Goal: Task Accomplishment & Management: Manage account settings

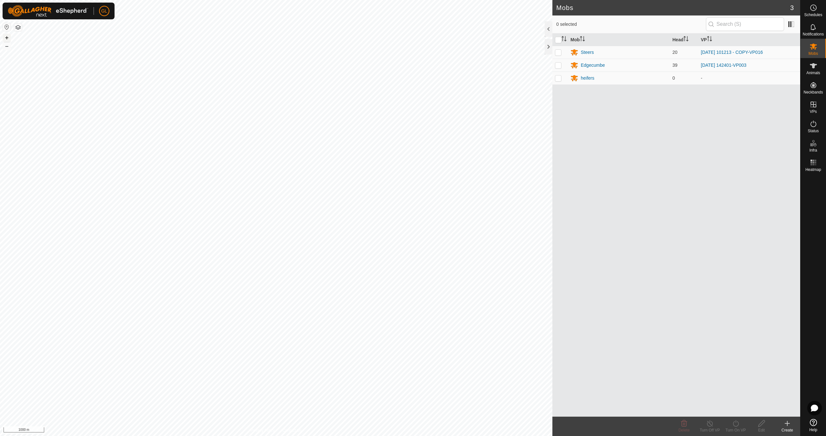
click at [8, 37] on button "+" at bounding box center [7, 38] width 8 height 8
click at [7, 38] on button "+" at bounding box center [7, 38] width 8 height 8
click at [10, 36] on button "+" at bounding box center [7, 38] width 8 height 8
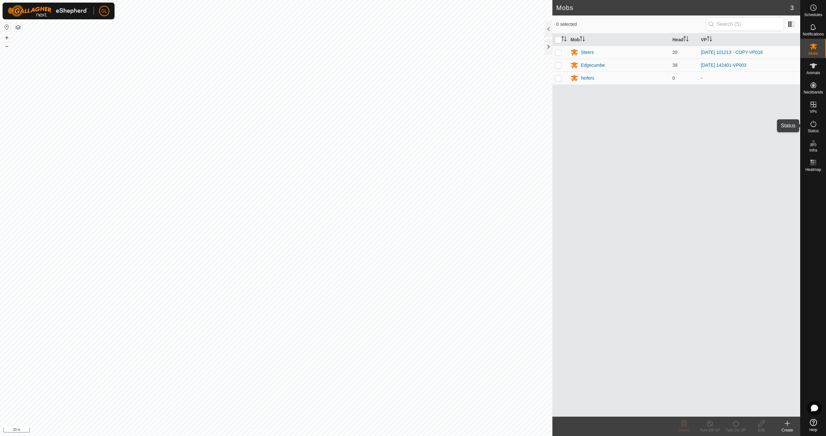
click at [812, 128] on es-activation-svg-icon at bounding box center [814, 124] width 12 height 10
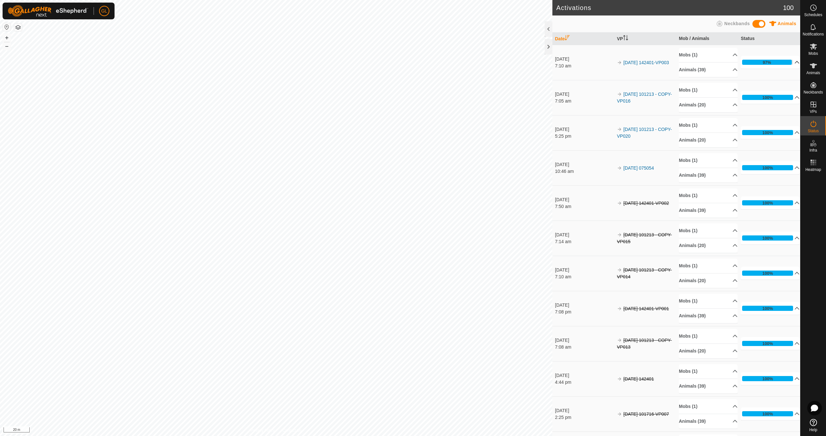
click at [788, 61] on p-accordion-header "97%" at bounding box center [770, 62] width 59 height 13
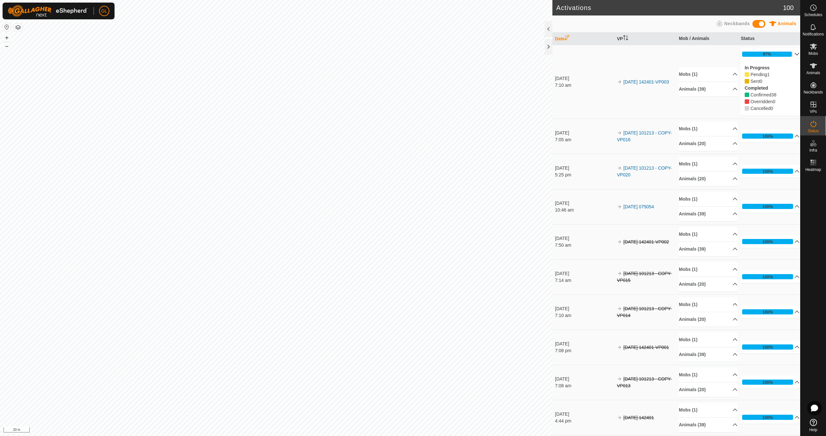
click at [789, 54] on p-accordion-header "97%" at bounding box center [770, 54] width 59 height 13
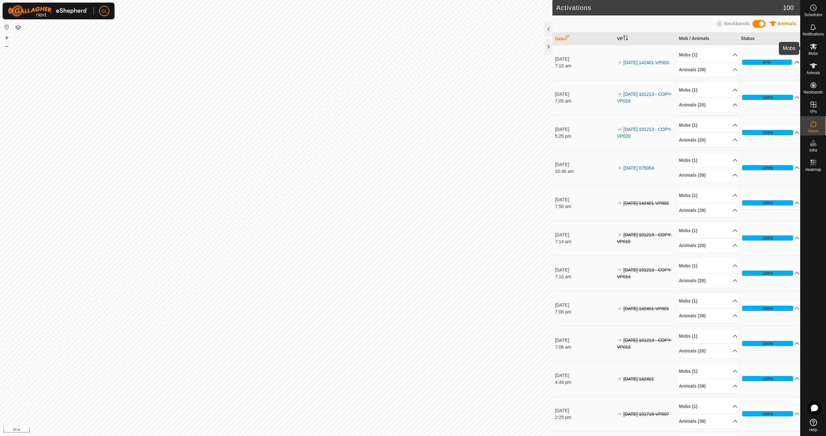
click at [814, 50] on icon at bounding box center [814, 47] width 8 height 8
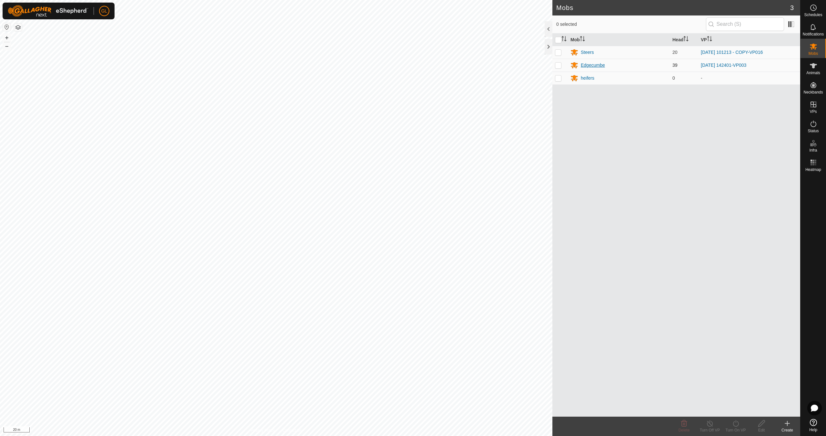
click at [592, 64] on div "Edgecumbe" at bounding box center [593, 65] width 24 height 7
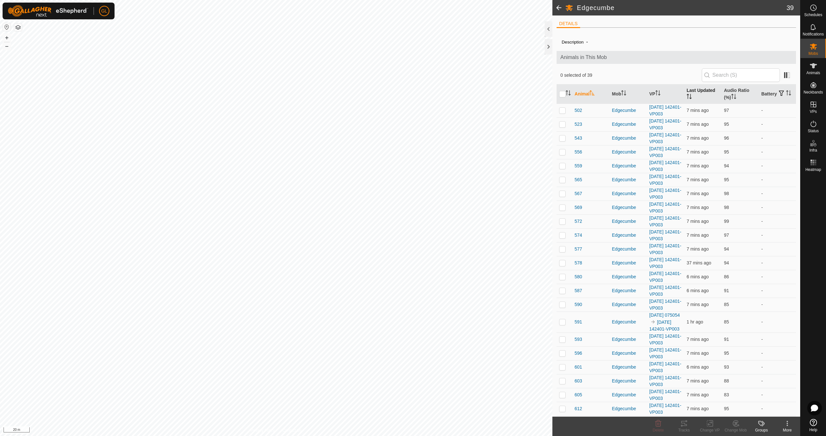
click at [689, 96] on icon "Activate to sort" at bounding box center [689, 96] width 5 height 5
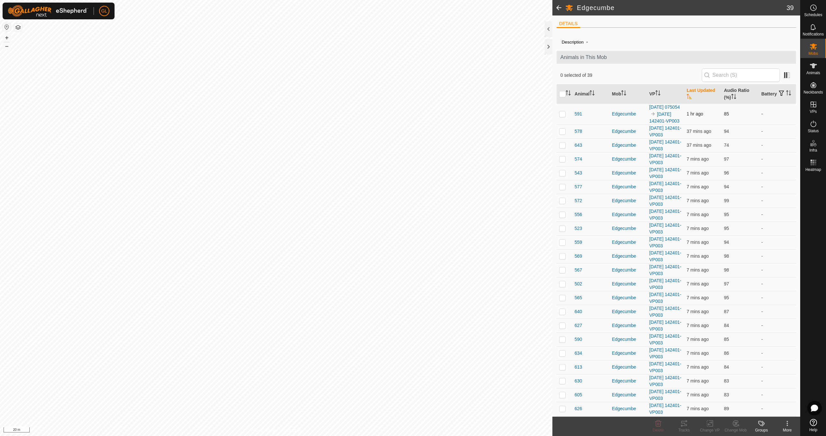
click at [562, 117] on p-checkbox at bounding box center [562, 113] width 6 height 5
checkbox input "false"
click at [561, 134] on p-checkbox at bounding box center [562, 131] width 6 height 5
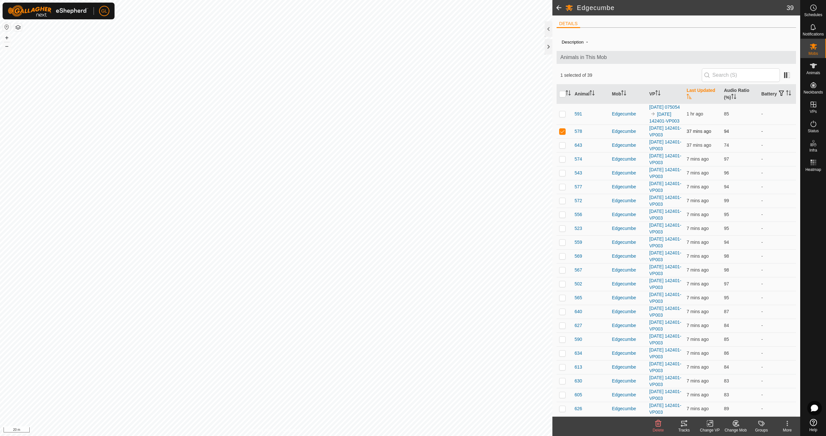
checkbox input "false"
click at [562, 148] on p-checkbox at bounding box center [562, 145] width 6 height 5
checkbox input "false"
click at [773, 105] on link "In Rotation" at bounding box center [772, 104] width 55 height 13
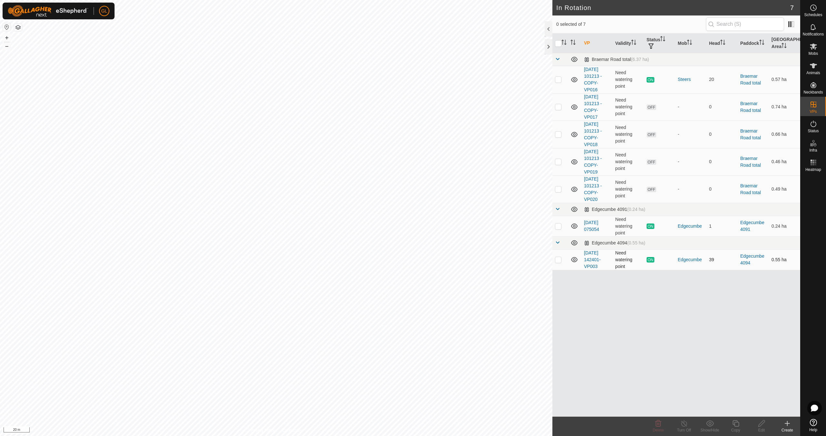
click at [557, 260] on p-checkbox at bounding box center [558, 259] width 6 height 5
checkbox input "true"
click at [734, 425] on icon at bounding box center [736, 424] width 6 height 6
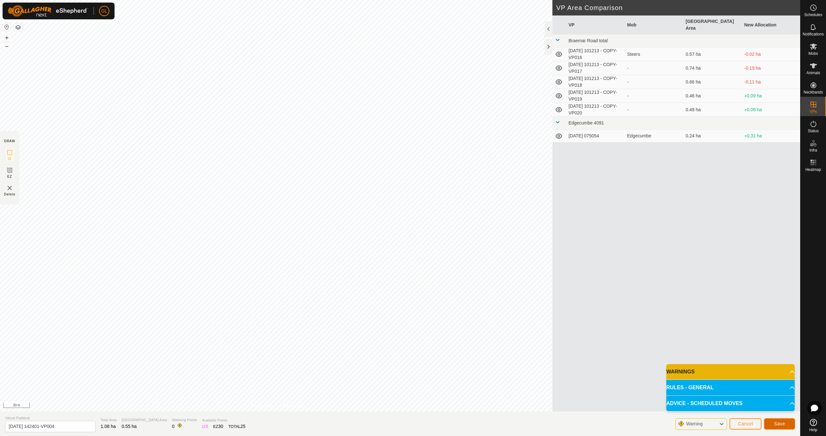
click at [778, 425] on span "Save" at bounding box center [779, 424] width 11 height 5
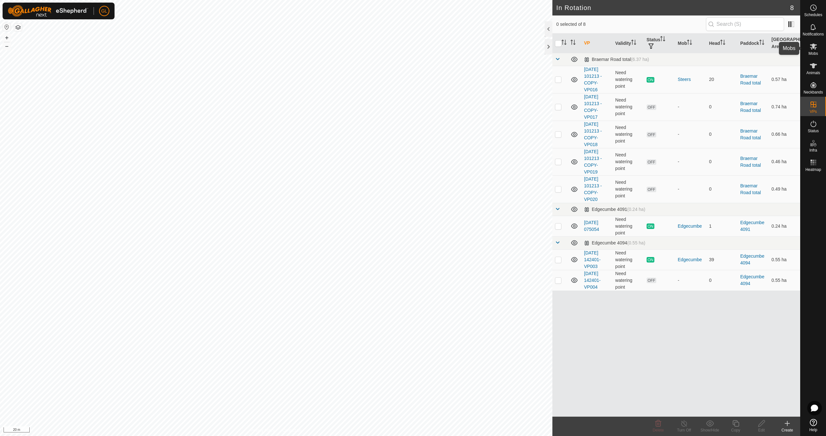
click at [815, 47] on icon at bounding box center [814, 47] width 8 height 8
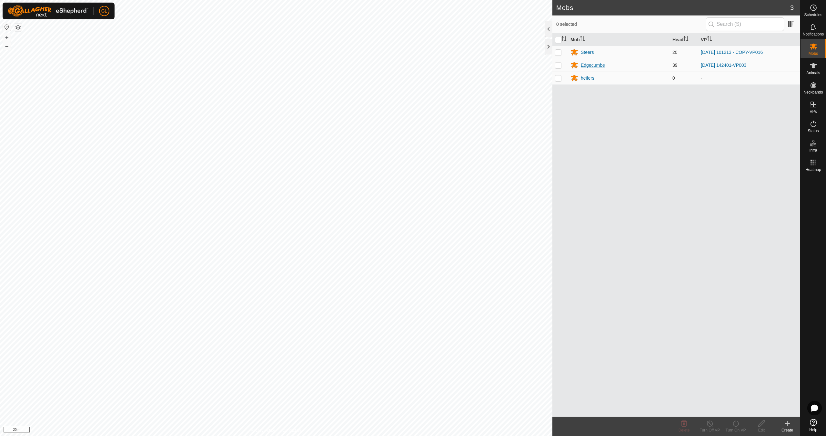
click at [586, 65] on div "Edgecumbe" at bounding box center [593, 65] width 24 height 7
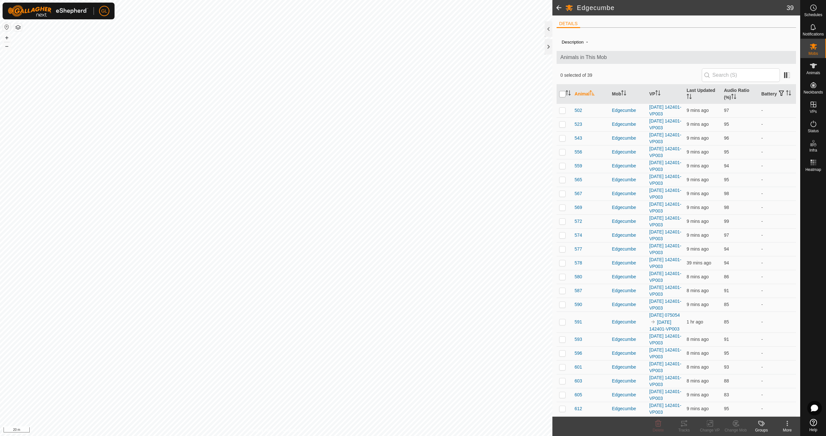
click at [563, 95] on input "checkbox" at bounding box center [562, 94] width 6 height 6
checkbox input "true"
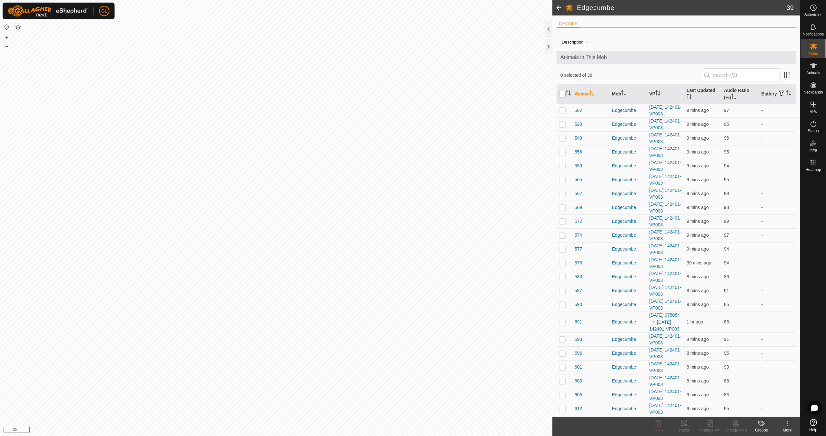
checkbox input "true"
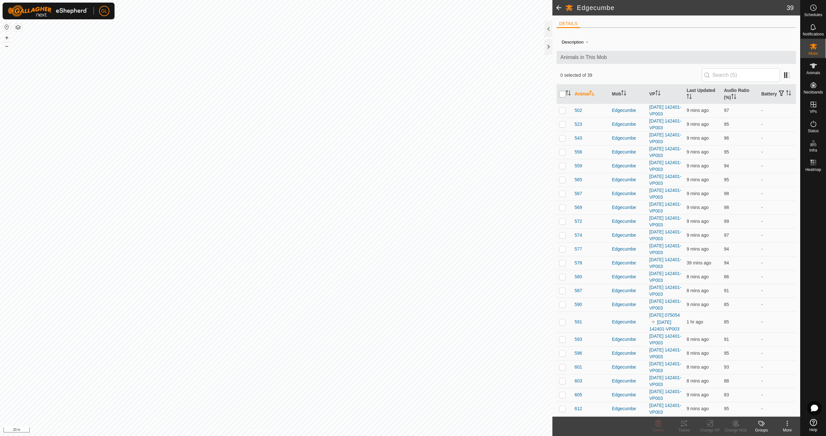
checkbox input "true"
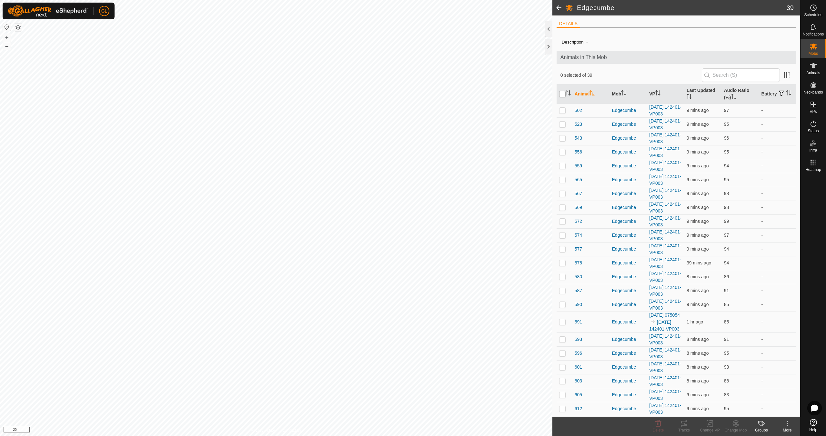
checkbox input "true"
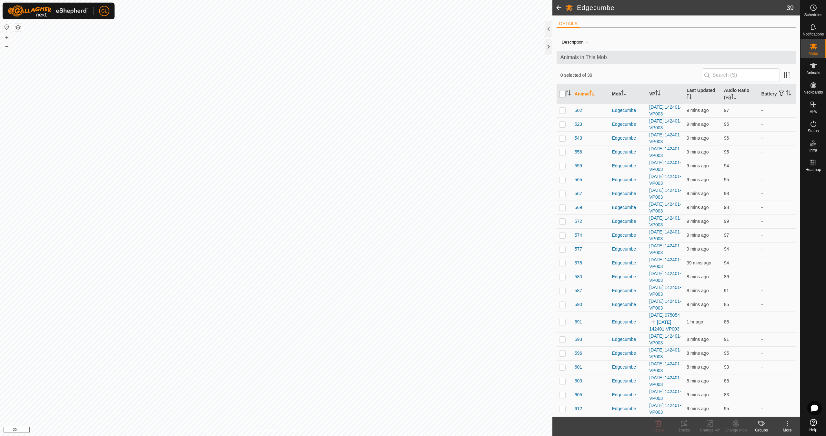
checkbox input "true"
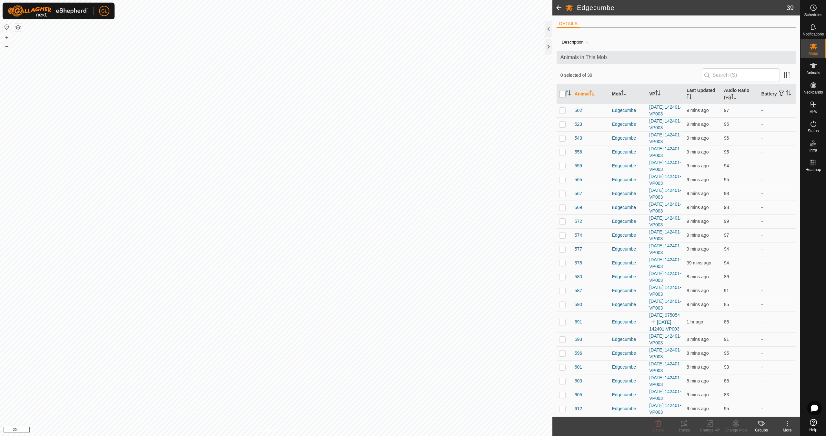
checkbox input "true"
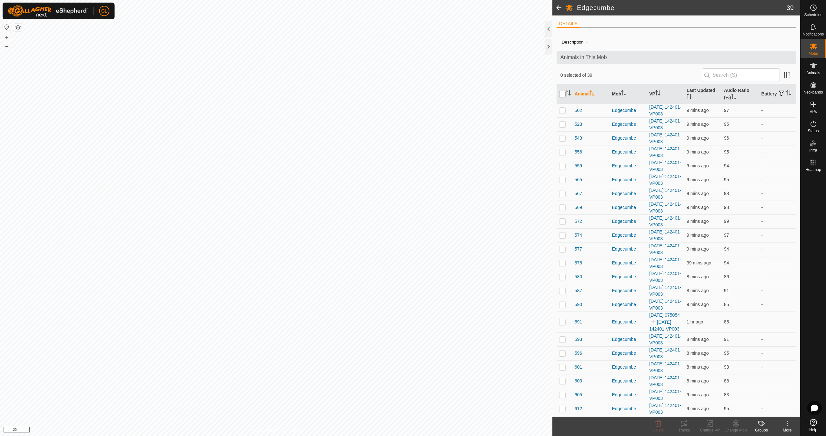
checkbox input "true"
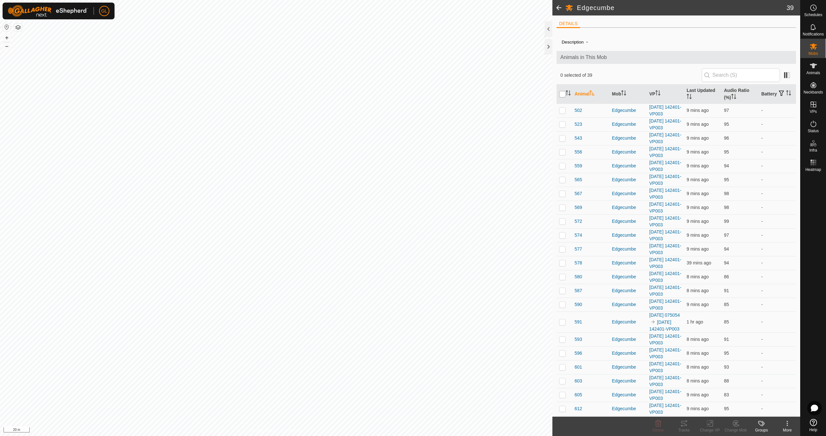
checkbox input "true"
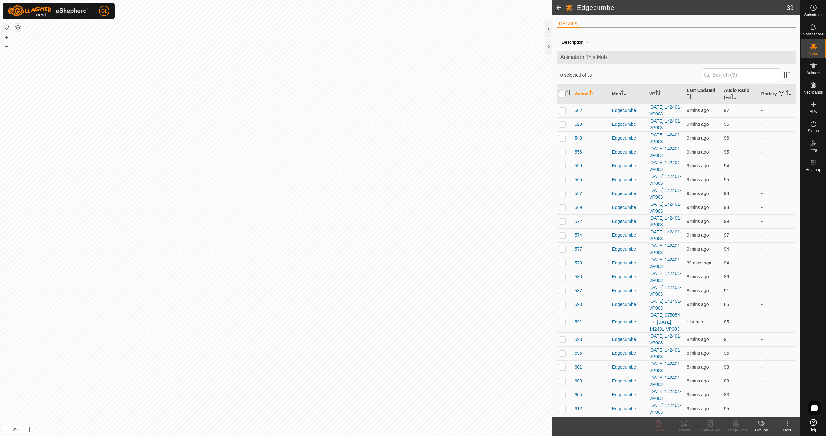
checkbox input "true"
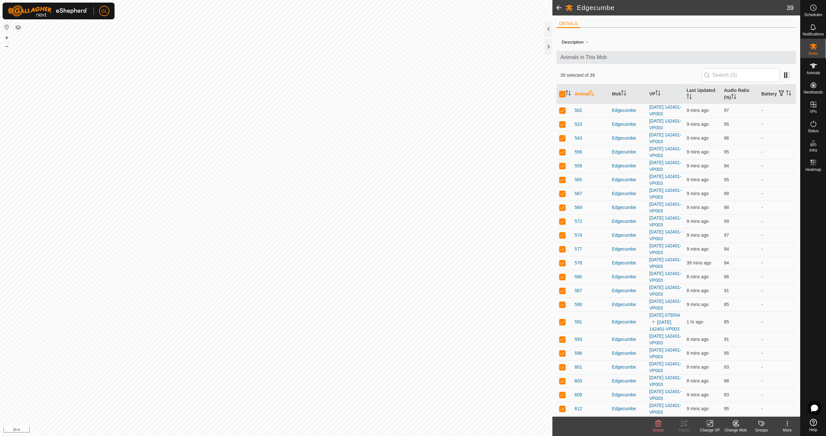
click at [710, 424] on icon at bounding box center [710, 424] width 8 height 8
click at [722, 395] on link "Choose VP..." at bounding box center [730, 396] width 64 height 13
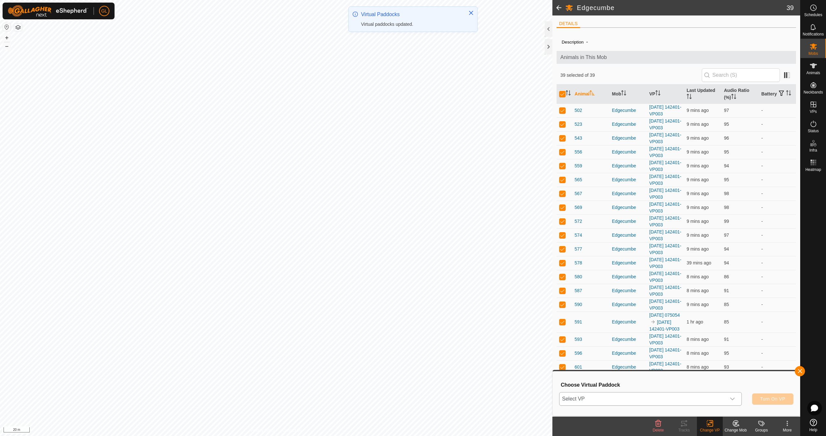
click at [731, 400] on icon "dropdown trigger" at bounding box center [732, 399] width 5 height 5
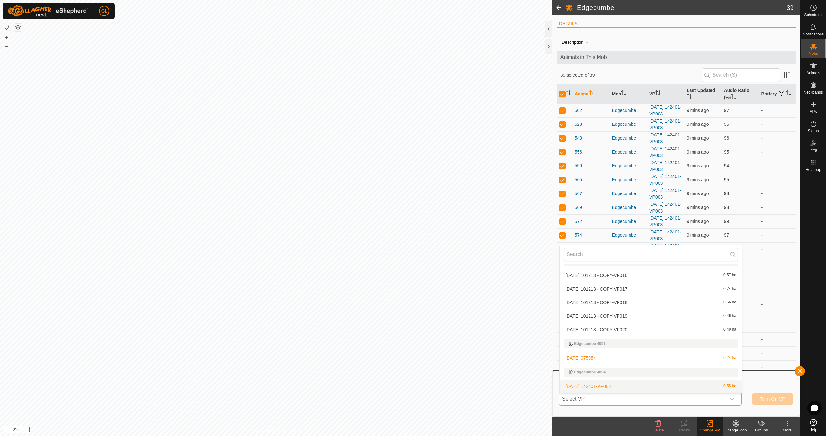
scroll to position [23, 0]
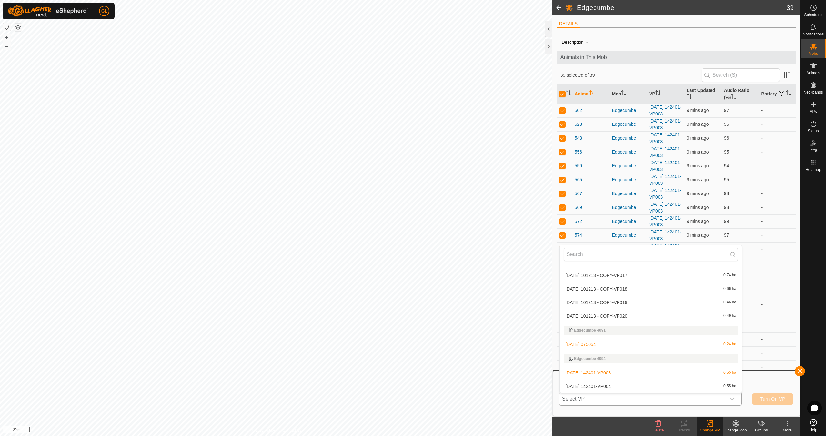
click at [654, 386] on li "[DATE] 142401-VP004 0.55 ha" at bounding box center [651, 386] width 182 height 13
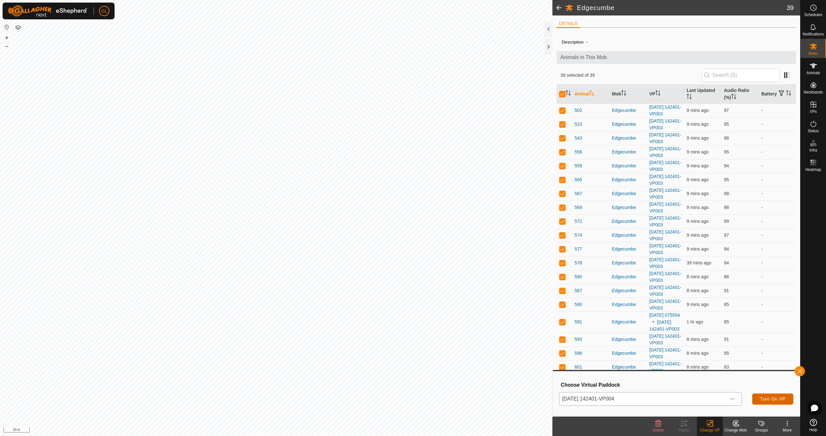
click at [781, 399] on span "Turn On VP" at bounding box center [773, 399] width 25 height 5
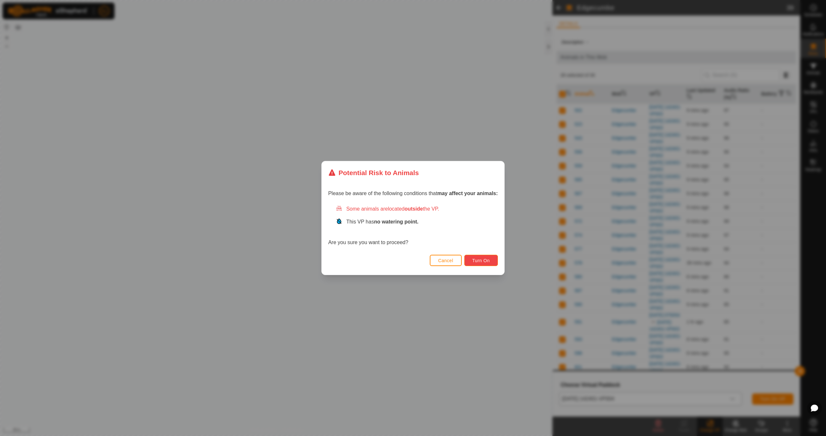
click at [485, 261] on span "Turn On" at bounding box center [481, 260] width 17 height 5
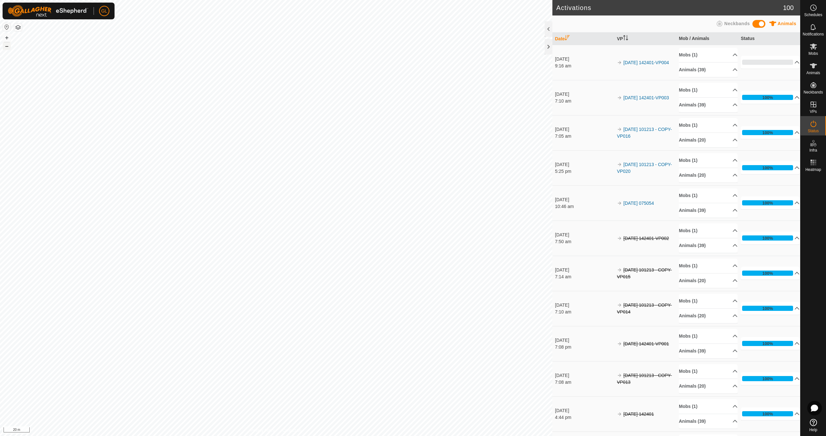
click at [5, 46] on button "–" at bounding box center [7, 46] width 8 height 8
click at [4, 46] on button "–" at bounding box center [7, 46] width 8 height 8
click at [5, 46] on button "–" at bounding box center [7, 46] width 8 height 8
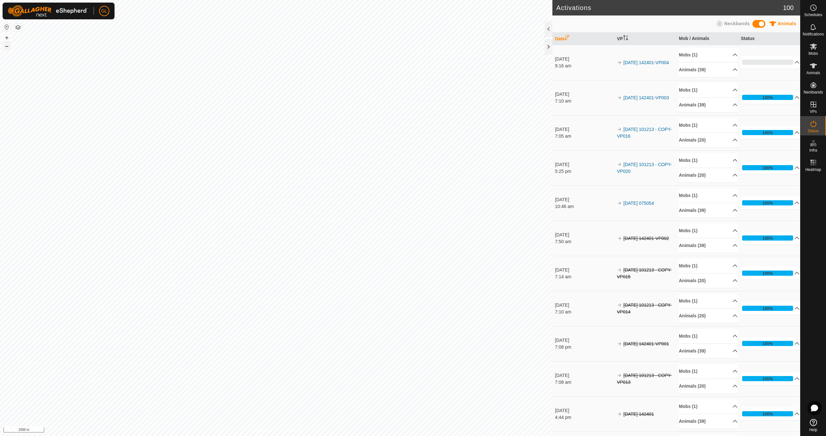
click at [5, 46] on button "–" at bounding box center [7, 46] width 8 height 8
click at [6, 37] on button "+" at bounding box center [7, 38] width 8 height 8
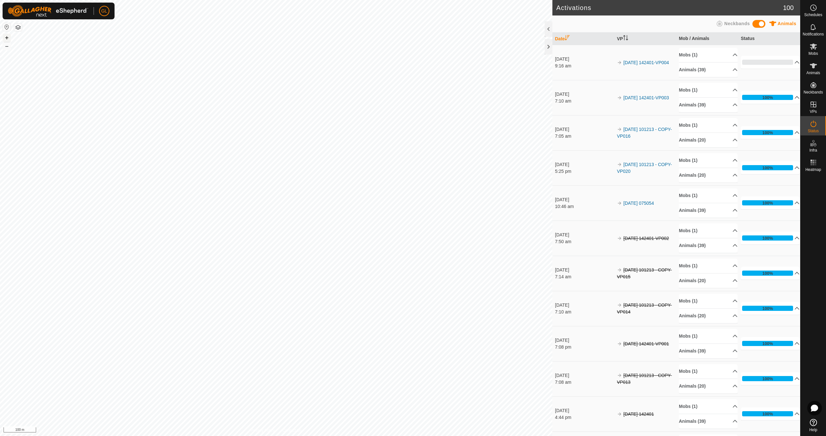
click at [5, 36] on button "+" at bounding box center [7, 38] width 8 height 8
click at [8, 39] on button "+" at bounding box center [7, 38] width 8 height 8
click at [766, 104] on link "In Rotation" at bounding box center [772, 104] width 55 height 13
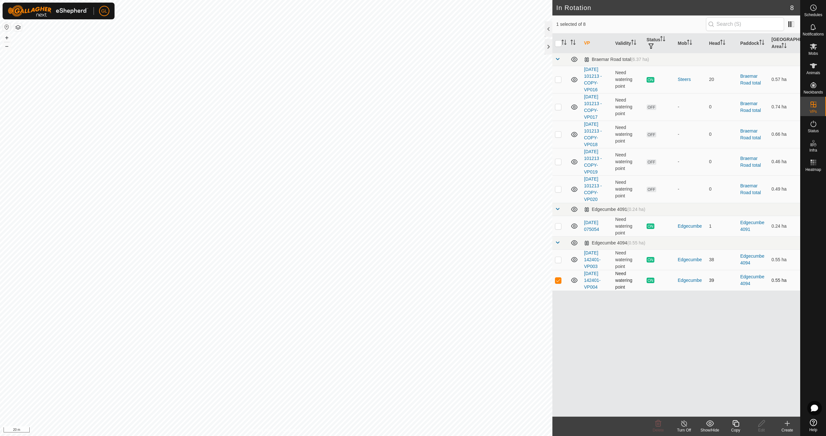
click at [559, 281] on p-checkbox at bounding box center [558, 280] width 6 height 5
checkbox input "false"
click at [558, 107] on p-checkbox at bounding box center [558, 106] width 6 height 5
checkbox input "false"
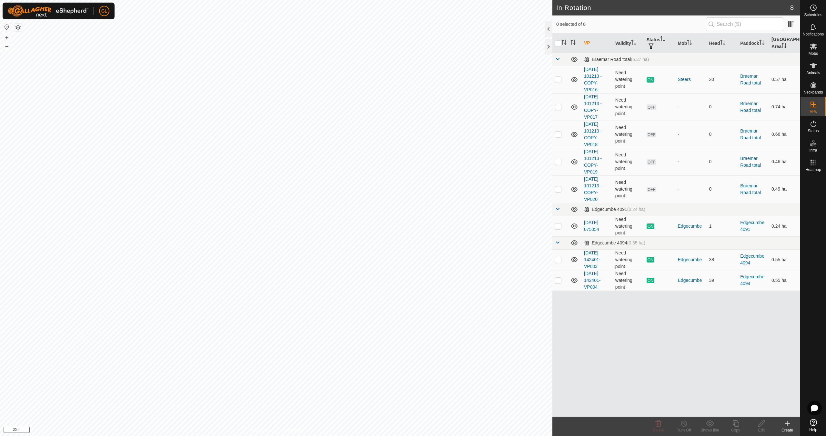
click at [559, 189] on p-checkbox at bounding box center [558, 189] width 6 height 5
click at [659, 425] on icon at bounding box center [659, 424] width 6 height 6
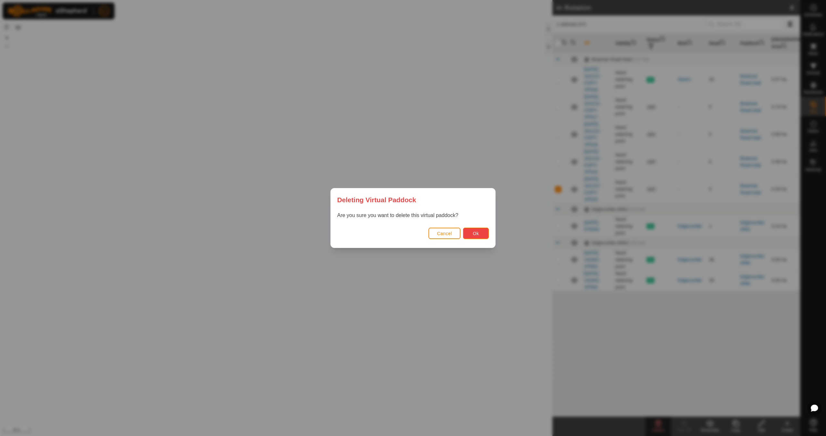
click at [480, 234] on button "Ok" at bounding box center [476, 233] width 26 height 11
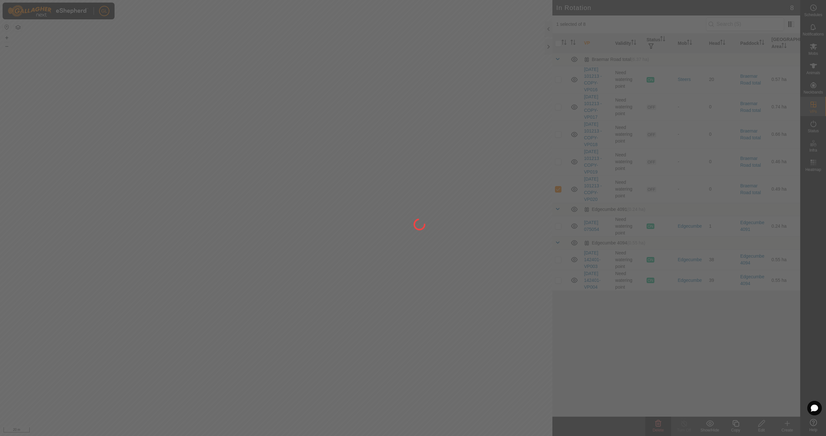
checkbox input "false"
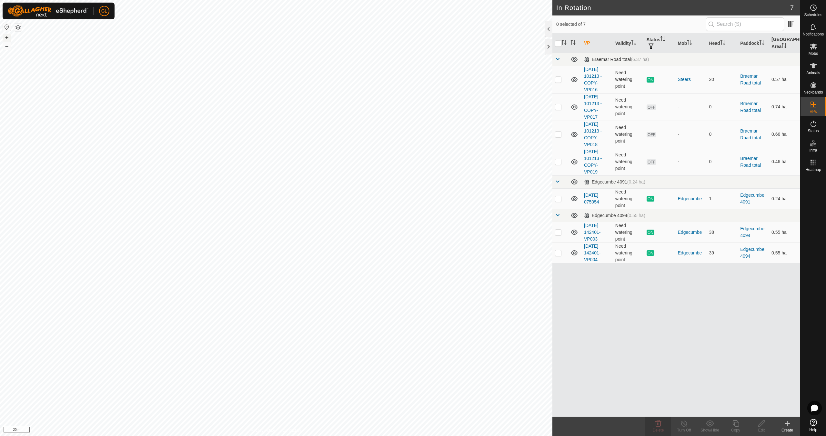
click at [8, 38] on button "+" at bounding box center [7, 38] width 8 height 8
click at [559, 107] on p-checkbox at bounding box center [558, 106] width 6 height 5
checkbox input "false"
click at [565, 135] on td at bounding box center [560, 134] width 15 height 27
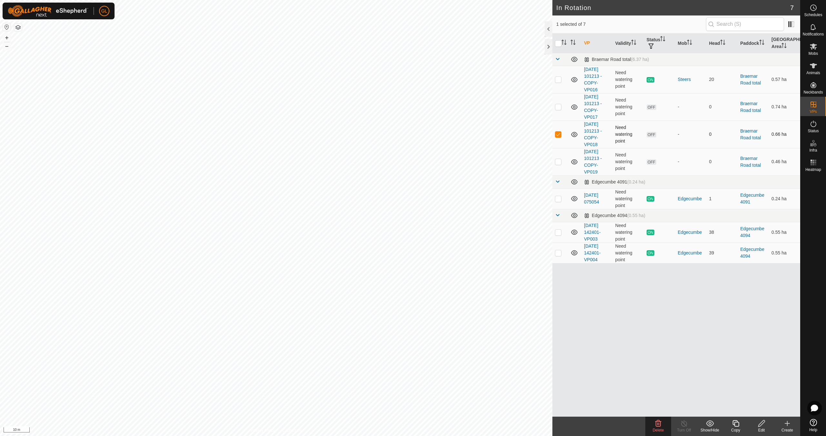
click at [565, 135] on td at bounding box center [560, 134] width 15 height 27
checkbox input "false"
click at [558, 161] on p-checkbox at bounding box center [558, 161] width 6 height 5
checkbox input "false"
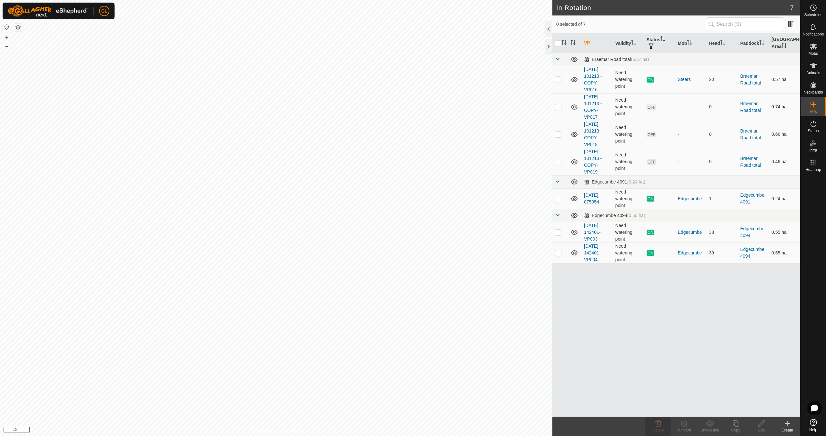
click at [558, 106] on p-checkbox at bounding box center [558, 106] width 6 height 5
click at [662, 424] on icon at bounding box center [659, 424] width 8 height 8
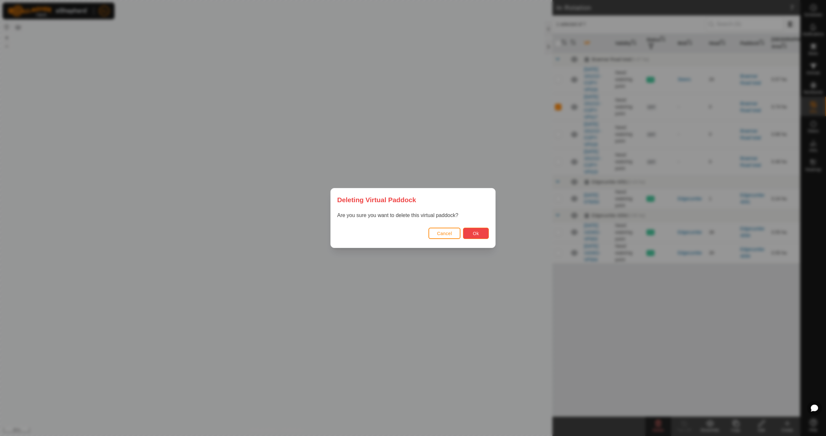
click at [478, 234] on span "Ok" at bounding box center [476, 233] width 6 height 5
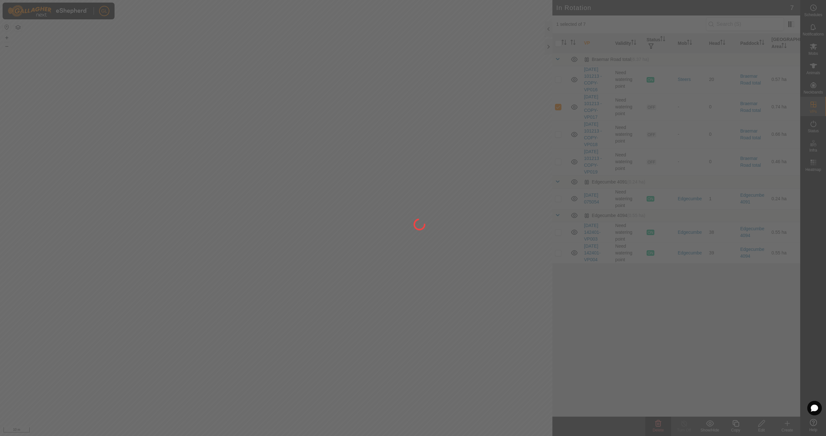
checkbox input "false"
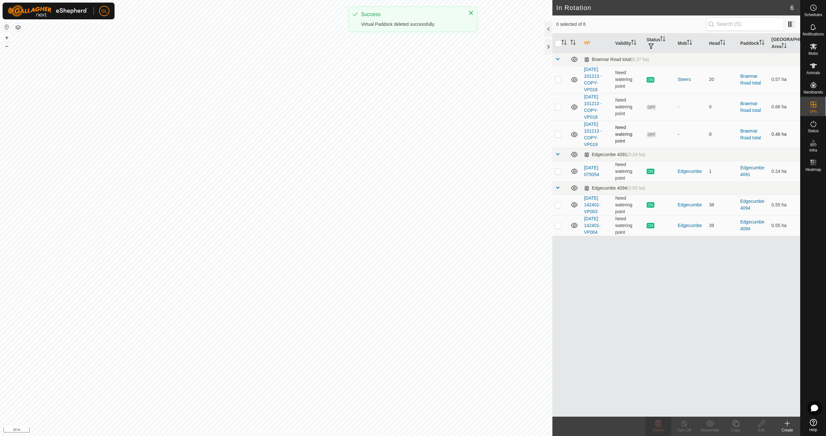
click at [561, 134] on p-checkbox at bounding box center [558, 134] width 6 height 5
checkbox input "false"
click at [559, 106] on p-checkbox at bounding box center [558, 106] width 6 height 5
checkbox input "true"
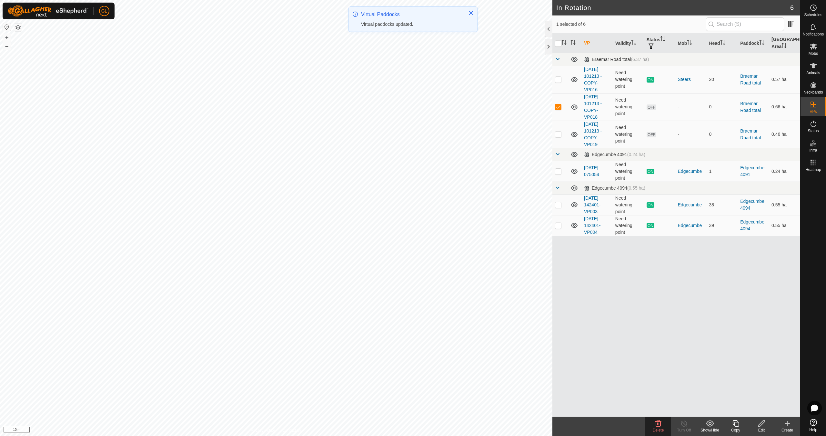
click at [763, 426] on icon at bounding box center [762, 424] width 8 height 8
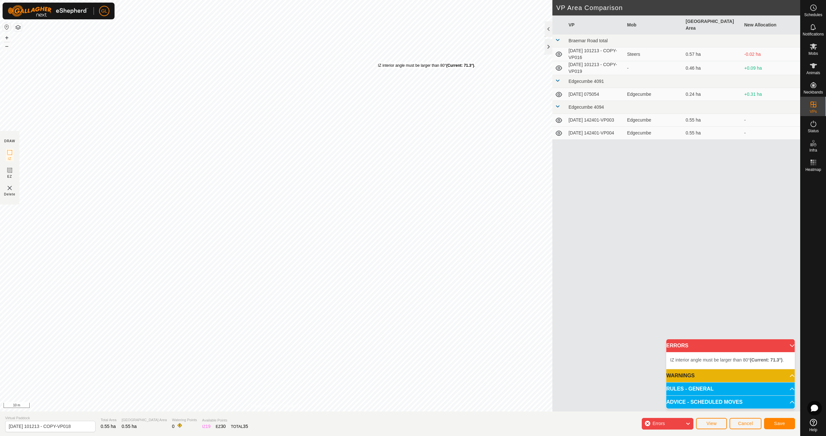
click at [378, 63] on div "IZ interior angle must be larger than 80° (Current: 71.3°) ." at bounding box center [426, 66] width 97 height 6
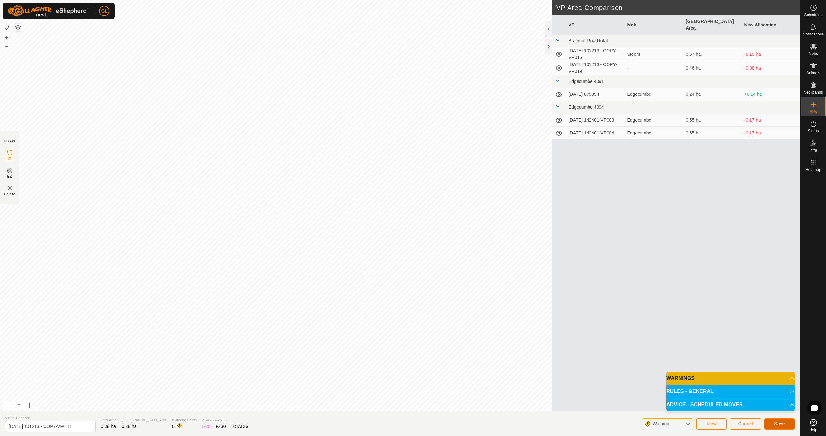
click at [782, 423] on span "Save" at bounding box center [779, 424] width 11 height 5
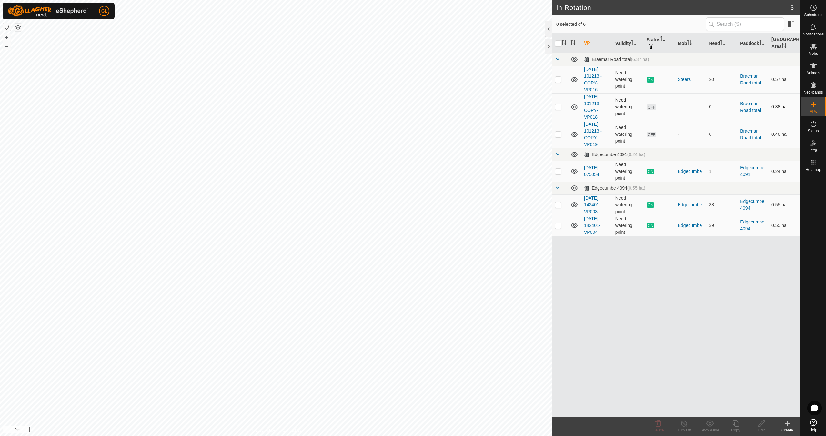
click at [560, 107] on p-checkbox at bounding box center [558, 106] width 6 height 5
checkbox input "true"
click at [560, 107] on p-checkbox at bounding box center [558, 106] width 6 height 5
checkbox input "false"
click at [558, 135] on p-checkbox at bounding box center [558, 134] width 6 height 5
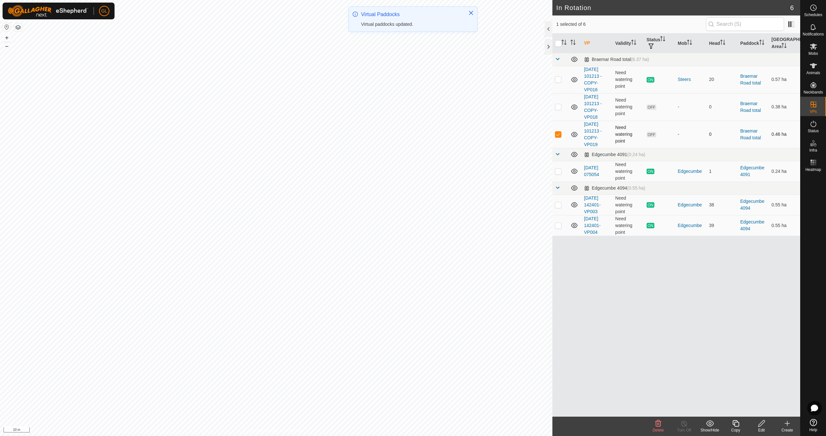
click at [558, 135] on p-checkbox at bounding box center [558, 134] width 6 height 5
checkbox input "false"
click at [558, 80] on p-checkbox at bounding box center [558, 79] width 6 height 5
checkbox input "true"
click at [735, 426] on icon at bounding box center [736, 424] width 6 height 6
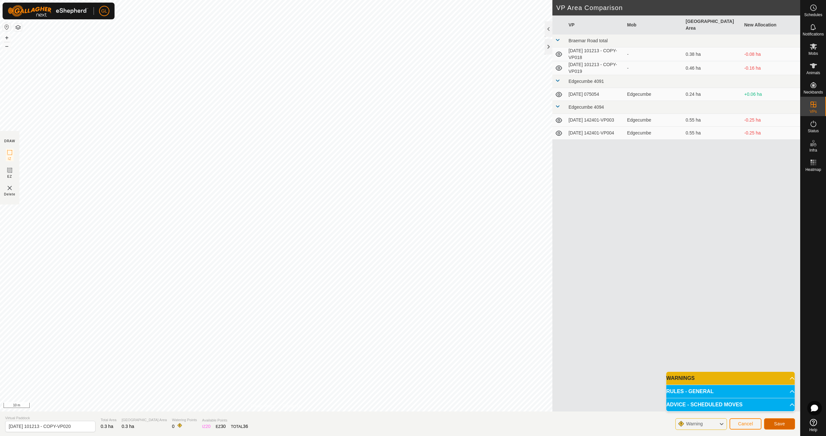
click at [778, 423] on span "Save" at bounding box center [779, 424] width 11 height 5
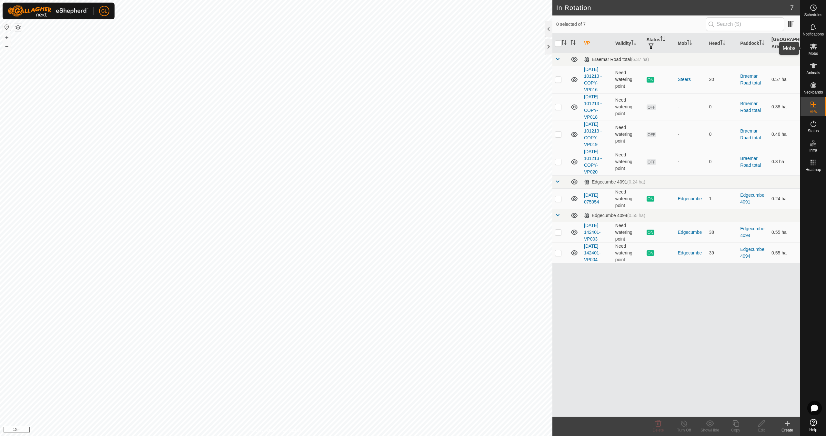
click at [814, 52] on span "Mobs" at bounding box center [813, 54] width 9 height 4
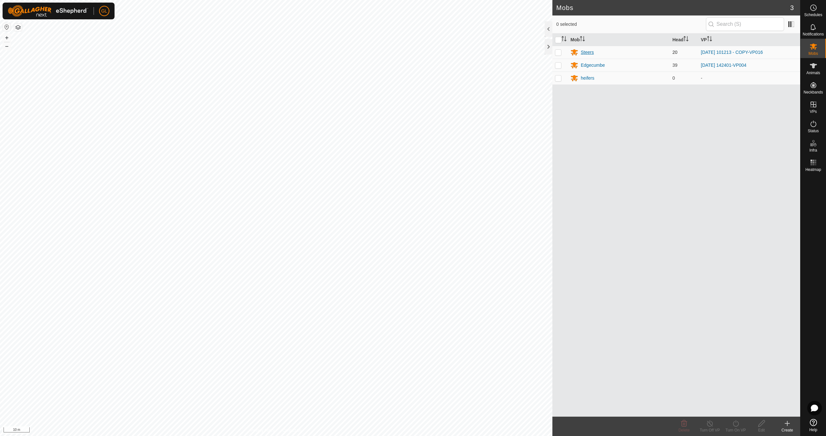
click at [589, 52] on div "Steers" at bounding box center [587, 52] width 13 height 7
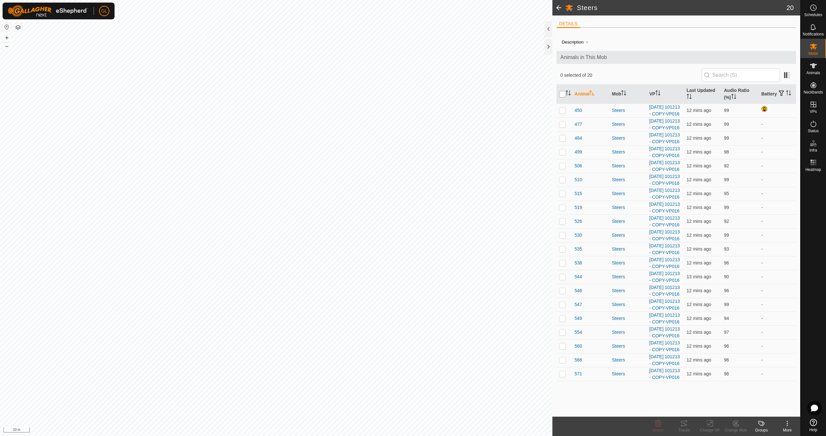
click at [563, 93] on input "checkbox" at bounding box center [562, 94] width 6 height 6
checkbox input "true"
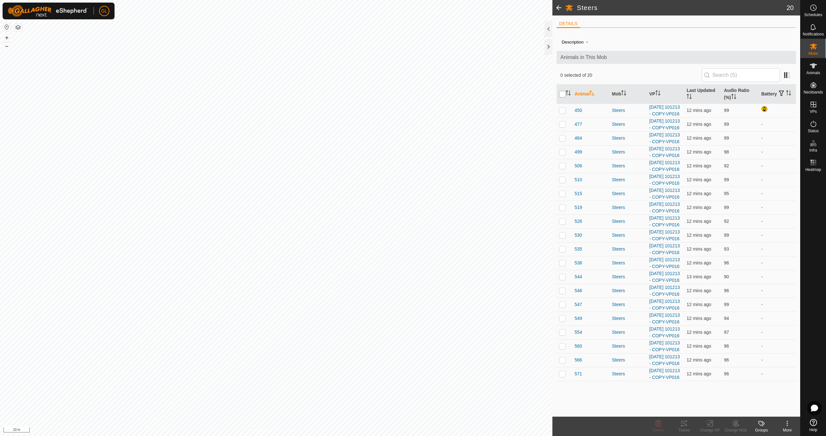
checkbox input "true"
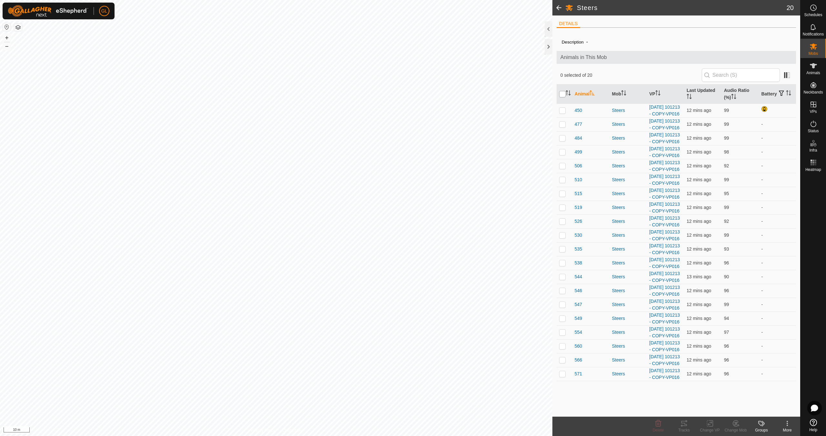
checkbox input "true"
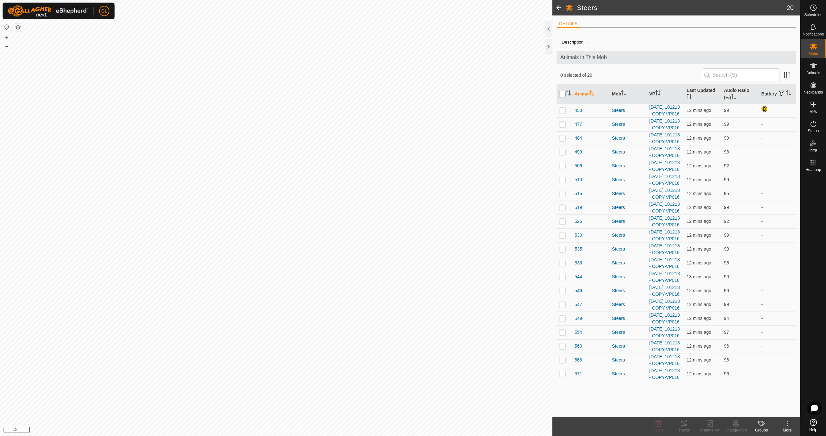
checkbox input "true"
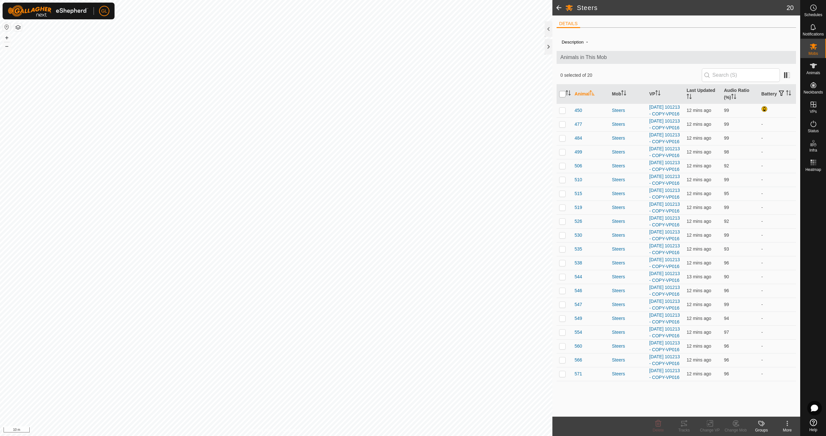
checkbox input "true"
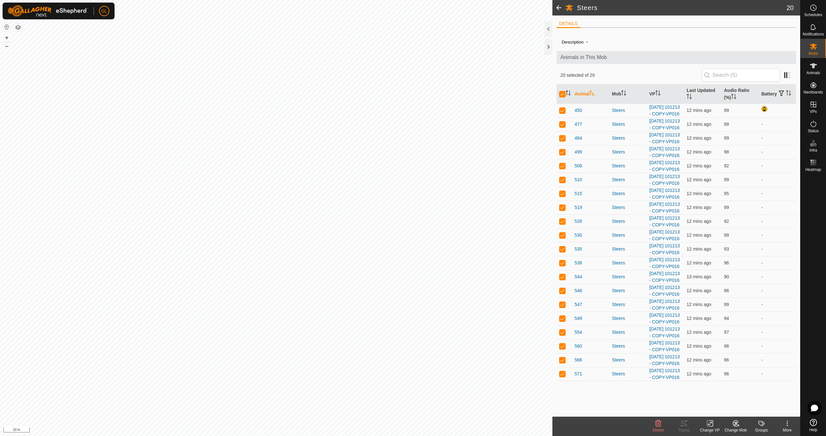
click at [709, 425] on icon at bounding box center [710, 424] width 5 height 4
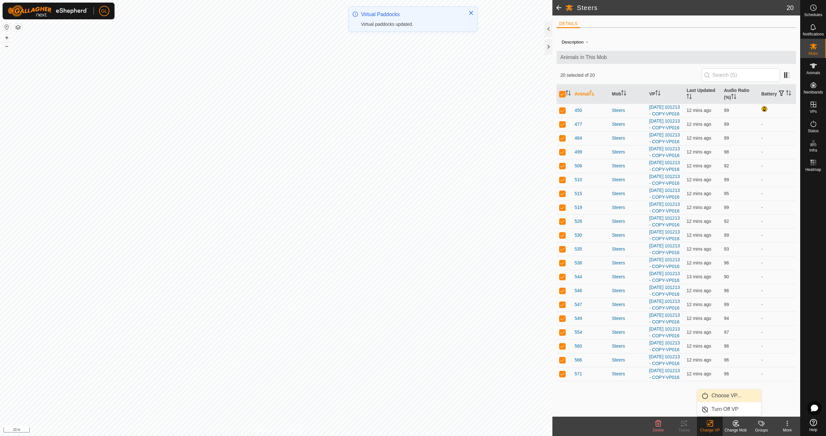
click at [719, 396] on link "Choose VP..." at bounding box center [730, 396] width 64 height 13
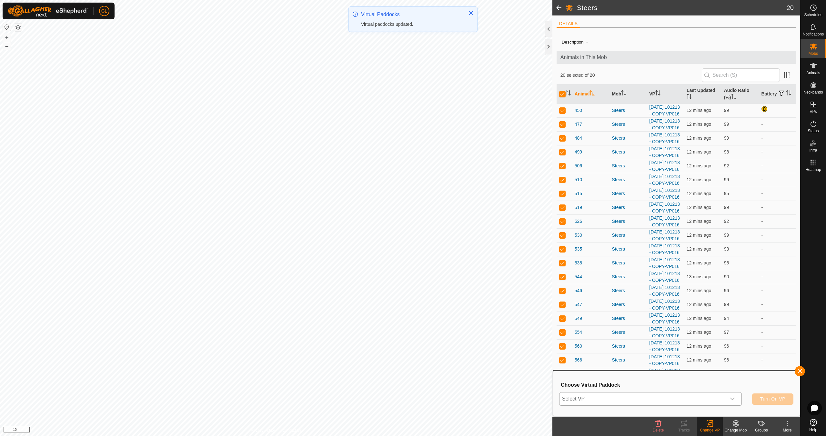
click at [735, 398] on icon "dropdown trigger" at bounding box center [732, 399] width 5 height 5
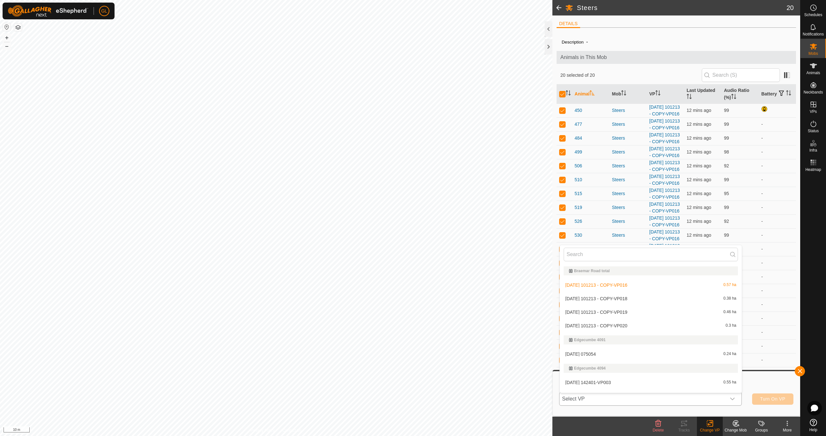
scroll to position [10, 0]
click at [645, 315] on li "[DATE] 101213 - COPY-VP020 0.3 ha" at bounding box center [651, 316] width 182 height 13
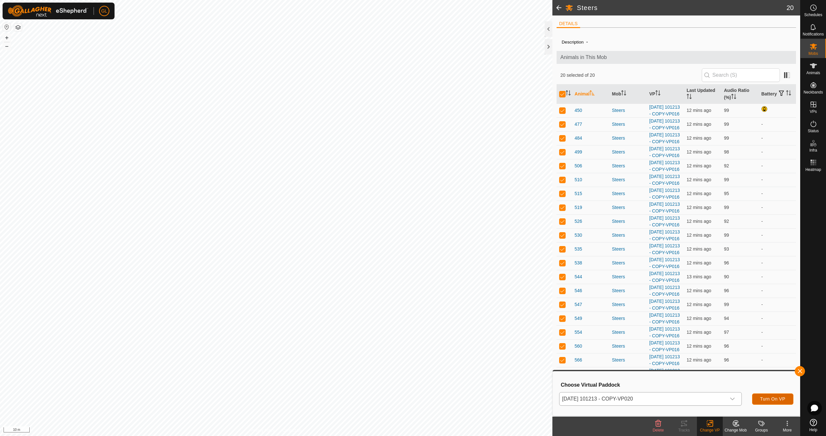
click at [771, 398] on span "Turn On VP" at bounding box center [773, 399] width 25 height 5
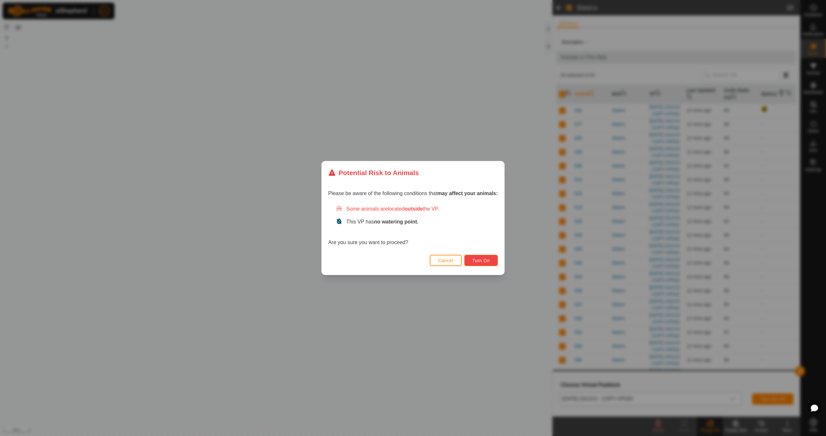
click at [487, 262] on span "Turn On" at bounding box center [481, 260] width 17 height 5
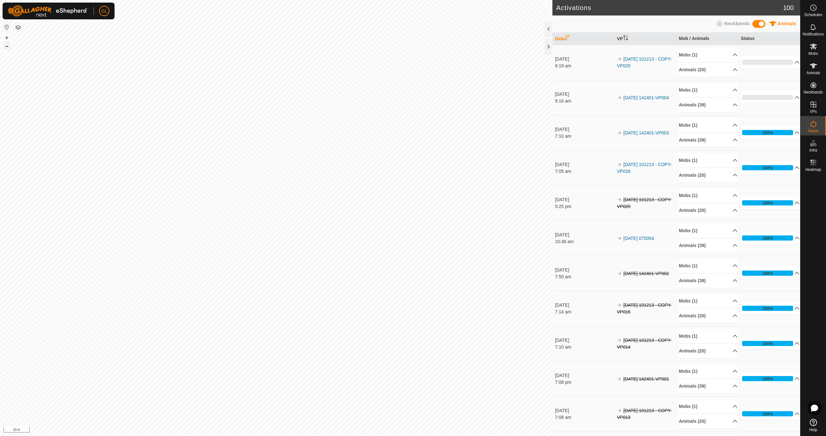
click at [5, 45] on button "–" at bounding box center [7, 46] width 8 height 8
click at [815, 105] on icon at bounding box center [814, 105] width 8 height 8
click at [765, 105] on link "In Rotation" at bounding box center [772, 104] width 55 height 13
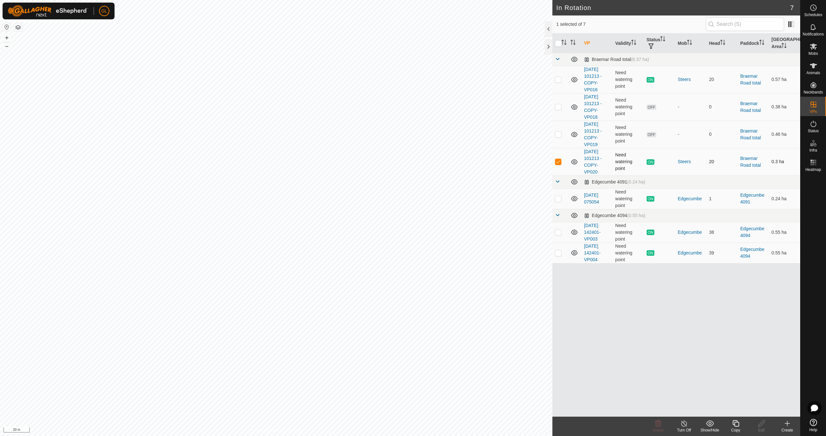
click at [559, 163] on p-checkbox at bounding box center [558, 161] width 6 height 5
checkbox input "false"
click at [559, 133] on p-checkbox at bounding box center [558, 134] width 6 height 5
checkbox input "true"
click at [737, 428] on div "Copy" at bounding box center [736, 431] width 26 height 6
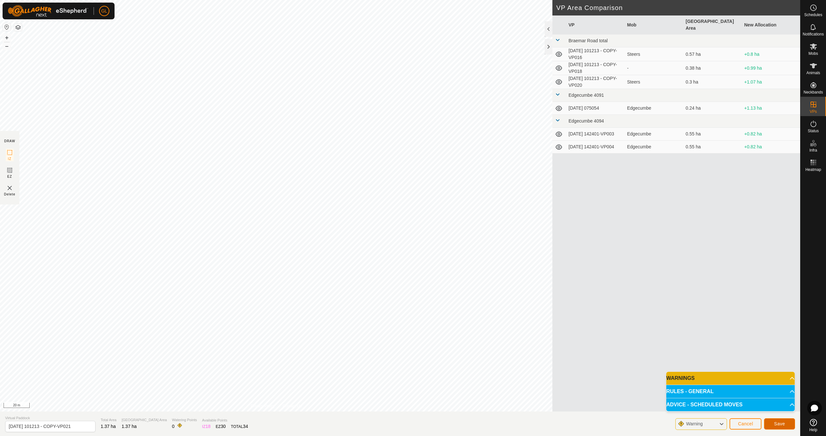
click at [780, 425] on span "Save" at bounding box center [779, 424] width 11 height 5
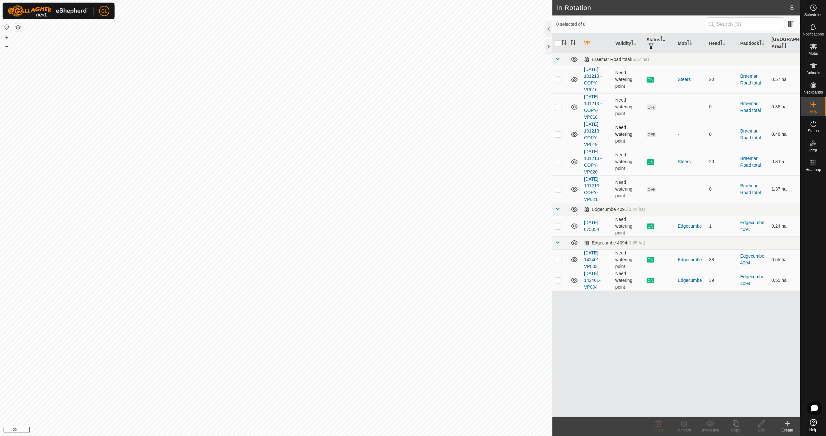
click at [559, 134] on p-checkbox at bounding box center [558, 134] width 6 height 5
checkbox input "true"
click at [742, 424] on copy-svg-icon at bounding box center [736, 424] width 26 height 8
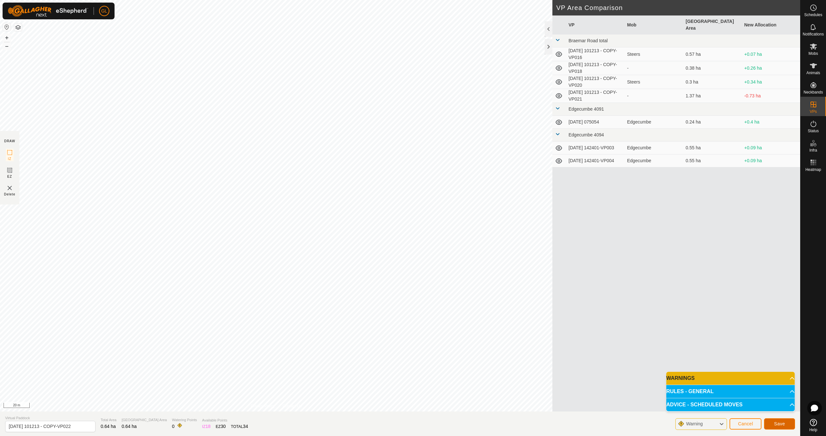
click at [779, 424] on span "Save" at bounding box center [779, 424] width 11 height 5
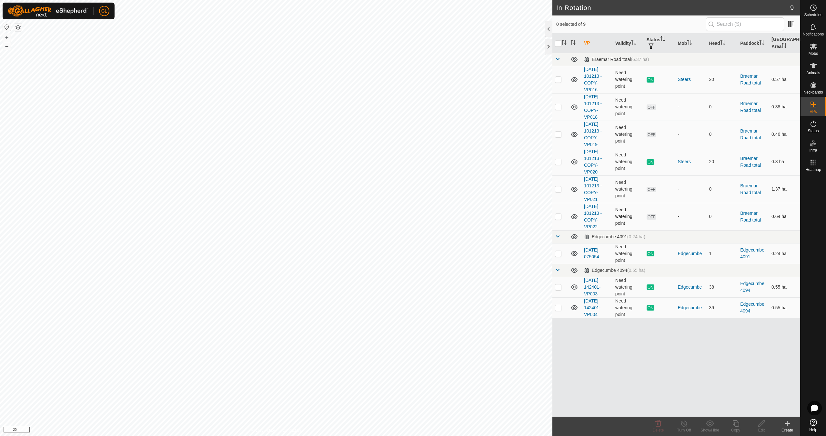
click at [558, 218] on p-checkbox at bounding box center [558, 216] width 6 height 5
checkbox input "true"
click at [764, 425] on icon at bounding box center [762, 424] width 8 height 8
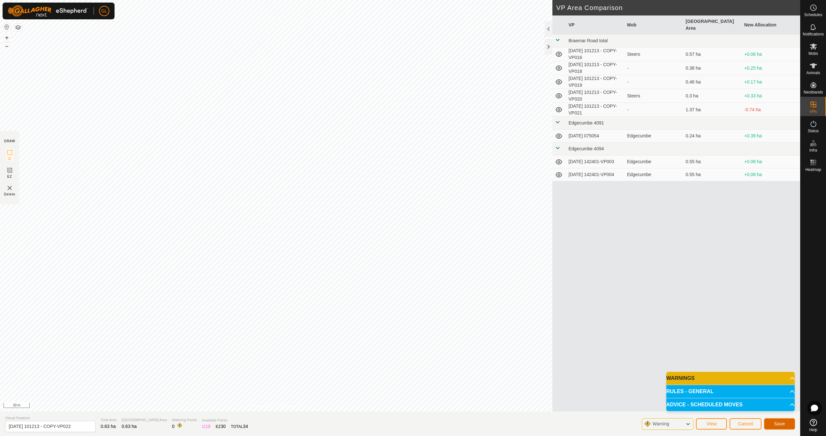
click at [780, 424] on span "Save" at bounding box center [779, 424] width 11 height 5
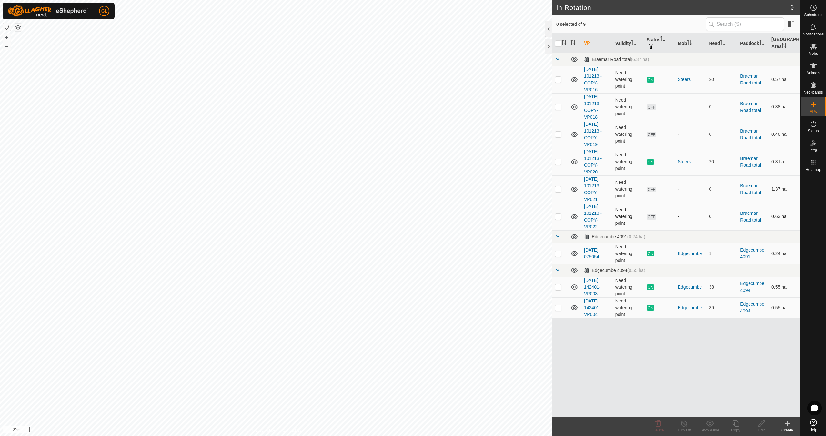
click at [558, 216] on p-checkbox at bounding box center [558, 216] width 6 height 5
checkbox input "true"
click at [764, 425] on icon at bounding box center [762, 424] width 8 height 8
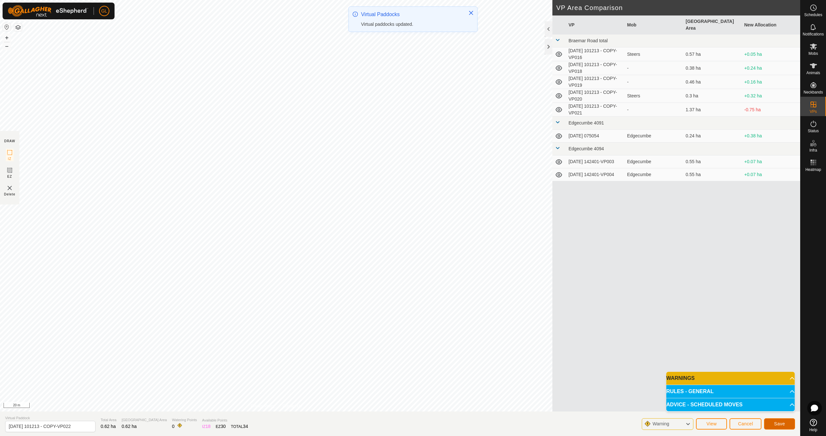
click at [778, 423] on span "Save" at bounding box center [779, 424] width 11 height 5
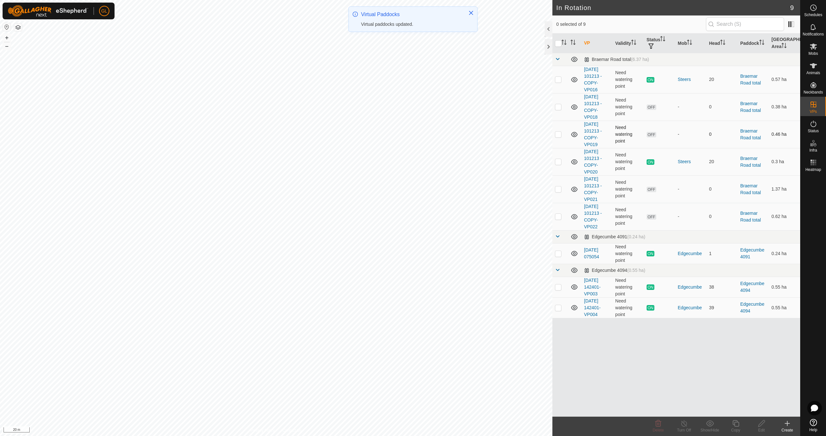
click at [561, 134] on p-checkbox at bounding box center [558, 134] width 6 height 5
checkbox input "true"
click at [735, 427] on icon at bounding box center [736, 424] width 8 height 8
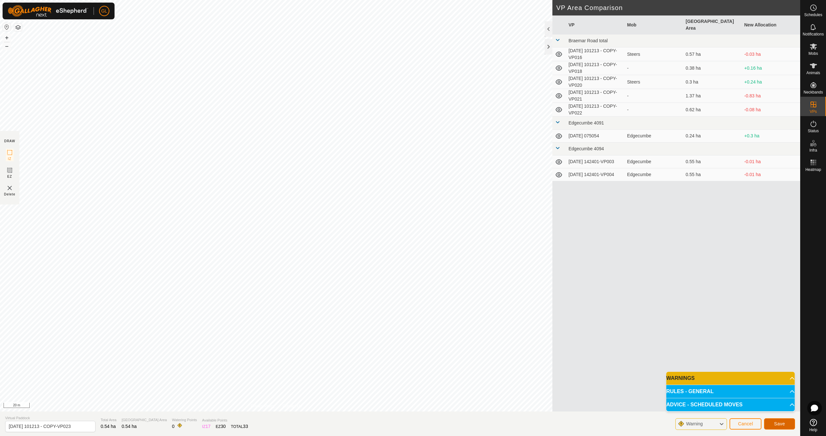
click at [780, 421] on button "Save" at bounding box center [779, 424] width 31 height 11
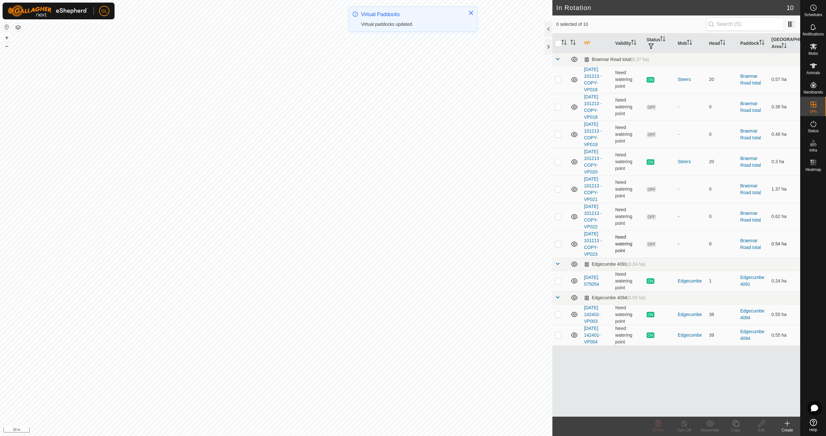
click at [558, 244] on p-checkbox at bounding box center [558, 243] width 6 height 5
checkbox input "true"
click at [737, 427] on icon at bounding box center [736, 424] width 8 height 8
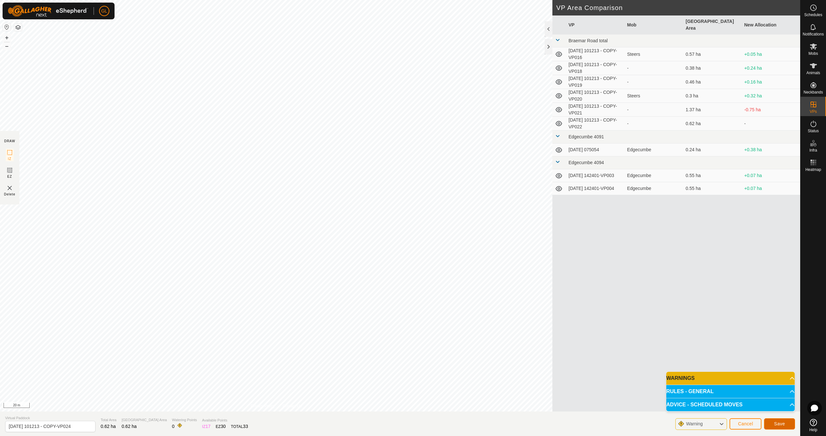
click at [781, 421] on button "Save" at bounding box center [779, 424] width 31 height 11
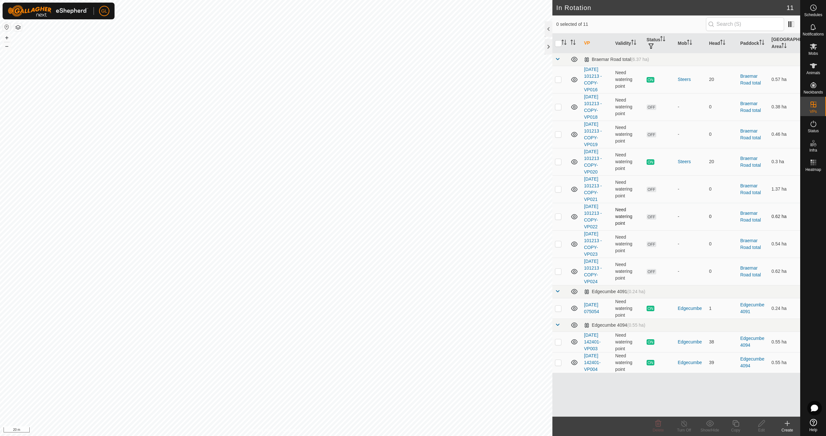
click at [559, 215] on p-checkbox at bounding box center [558, 216] width 6 height 5
checkbox input "true"
click at [658, 425] on icon at bounding box center [659, 424] width 6 height 6
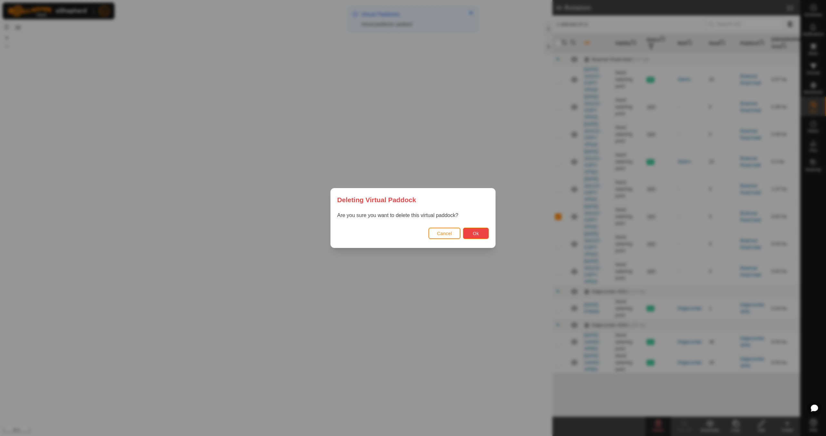
click at [479, 230] on button "Ok" at bounding box center [476, 233] width 26 height 11
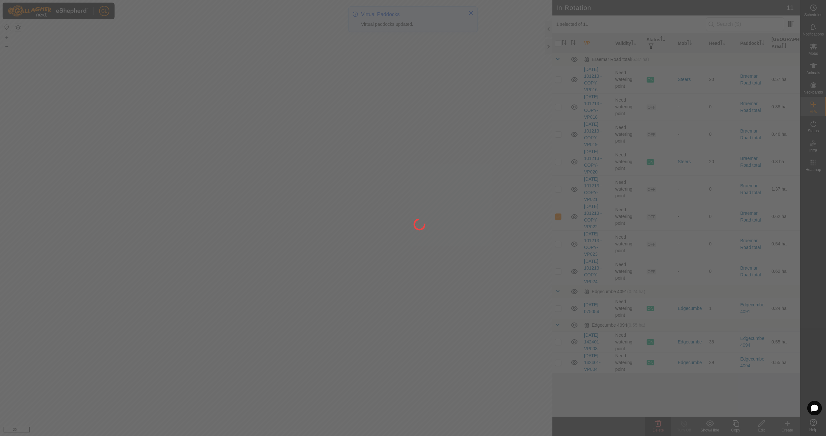
checkbox input "false"
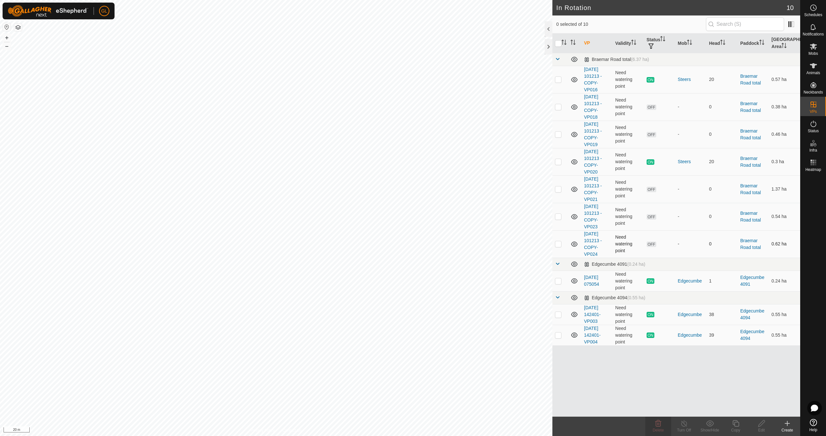
click at [560, 244] on p-checkbox at bounding box center [558, 243] width 6 height 5
checkbox input "true"
click at [736, 423] on icon at bounding box center [736, 424] width 8 height 8
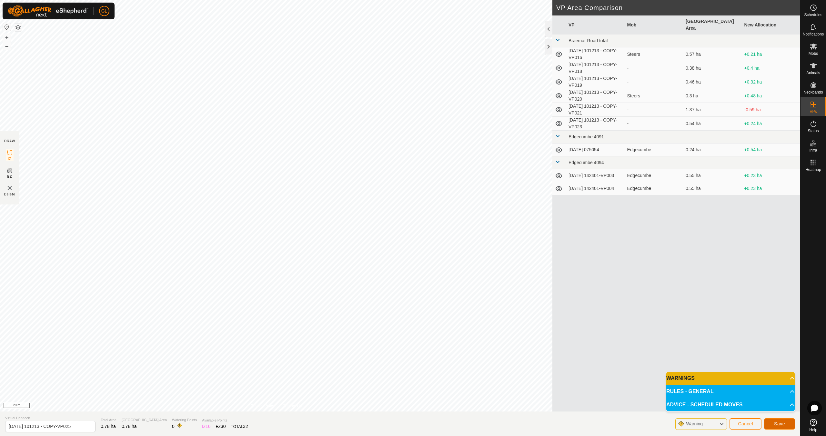
click at [781, 424] on span "Save" at bounding box center [779, 424] width 11 height 5
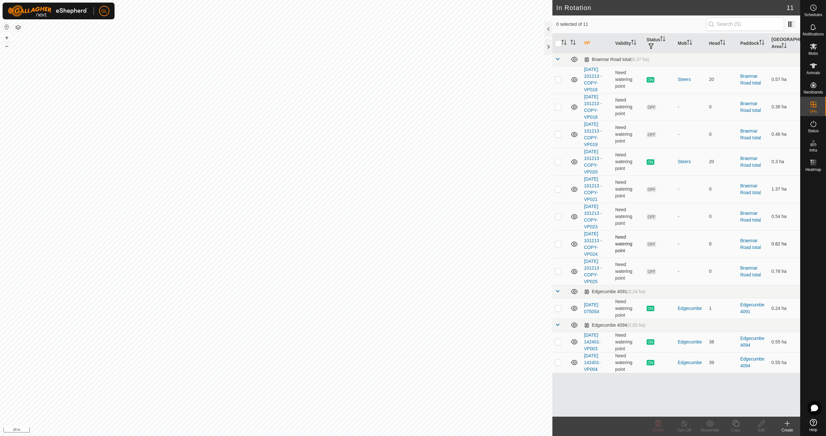
click at [557, 243] on p-checkbox at bounding box center [558, 243] width 6 height 5
checkbox input "true"
click at [737, 425] on icon at bounding box center [736, 424] width 8 height 8
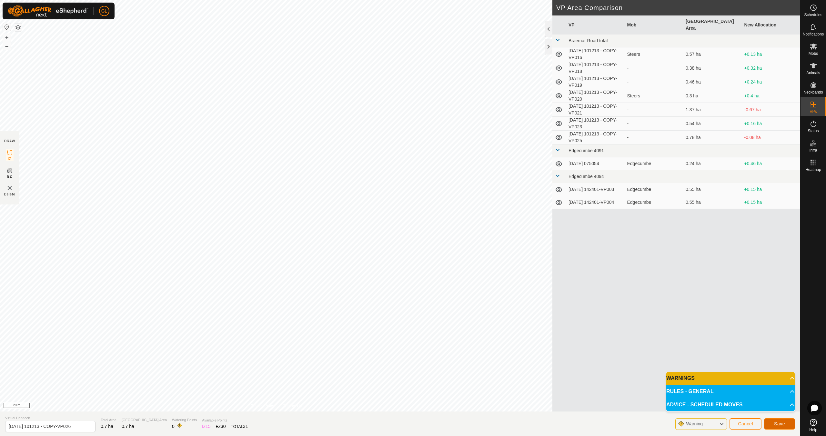
click at [776, 424] on span "Save" at bounding box center [779, 424] width 11 height 5
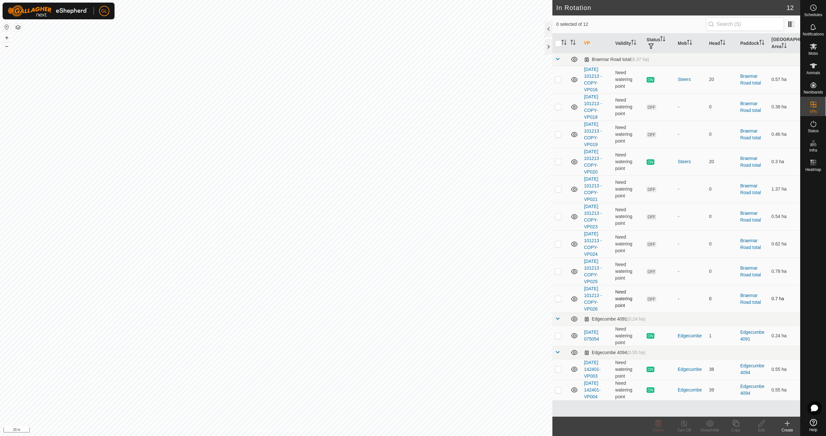
click at [558, 298] on p-checkbox at bounding box center [558, 298] width 6 height 5
checkbox input "true"
click at [735, 425] on icon at bounding box center [736, 424] width 6 height 6
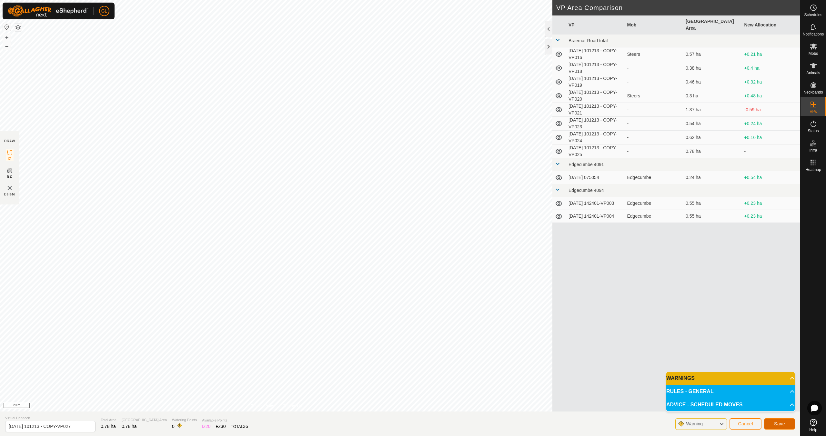
click at [783, 424] on span "Save" at bounding box center [779, 424] width 11 height 5
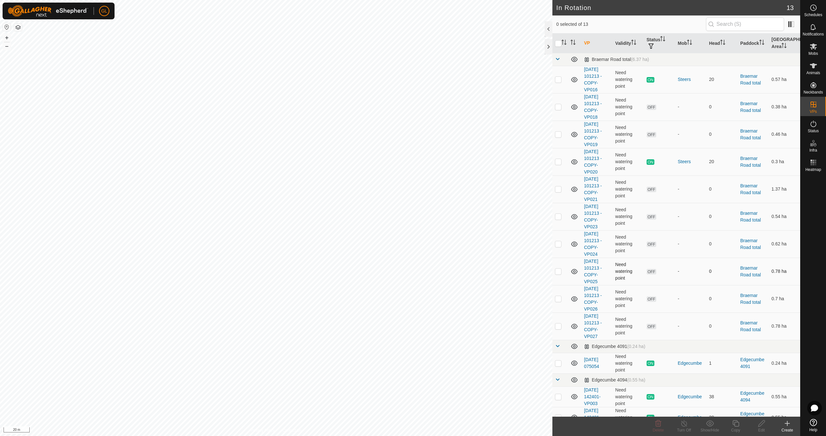
click at [559, 272] on p-checkbox at bounding box center [558, 271] width 6 height 5
checkbox input "true"
click at [661, 424] on icon at bounding box center [659, 424] width 6 height 6
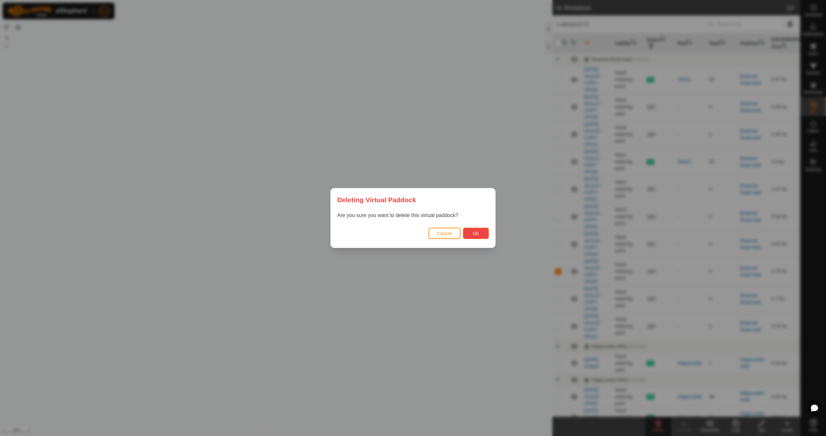
click at [482, 235] on button "Ok" at bounding box center [476, 233] width 26 height 11
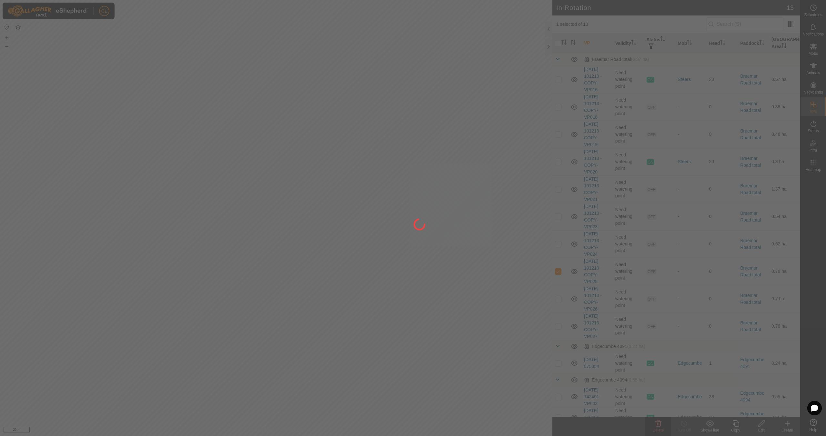
checkbox input "false"
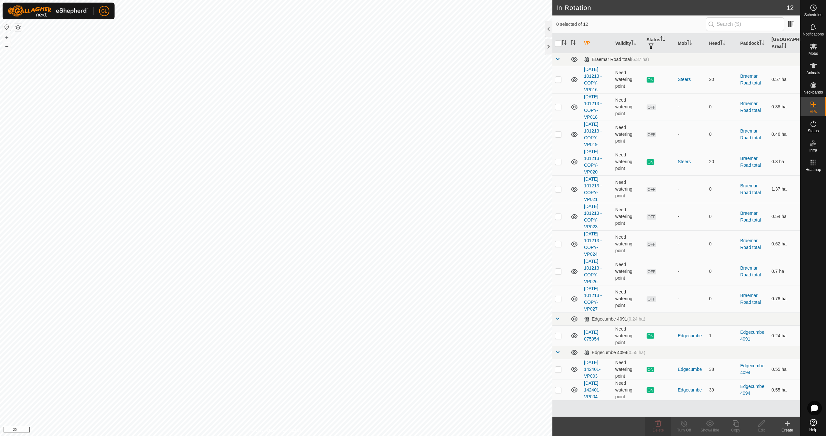
click at [558, 299] on p-checkbox at bounding box center [558, 298] width 6 height 5
checkbox input "true"
click at [737, 428] on div "Copy" at bounding box center [736, 431] width 26 height 6
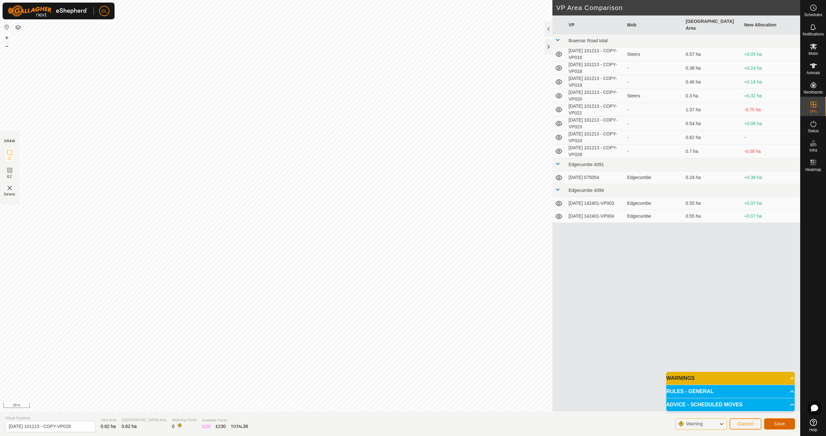
click at [783, 425] on span "Save" at bounding box center [779, 424] width 11 height 5
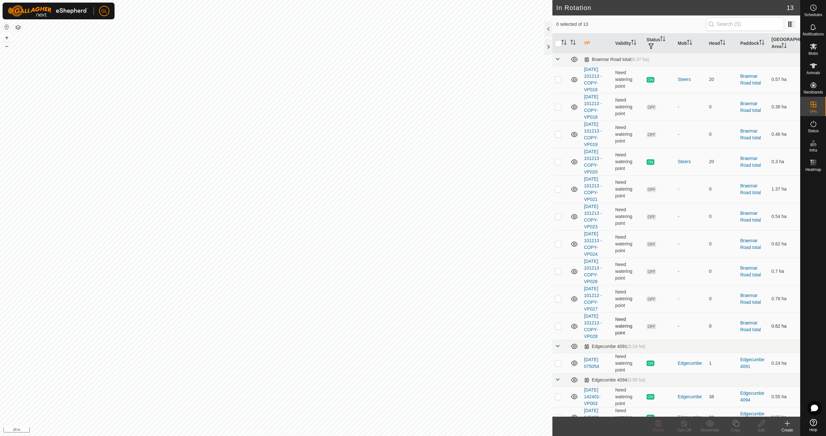
click at [558, 326] on p-checkbox at bounding box center [558, 326] width 6 height 5
checkbox input "true"
click at [738, 425] on icon at bounding box center [736, 424] width 8 height 8
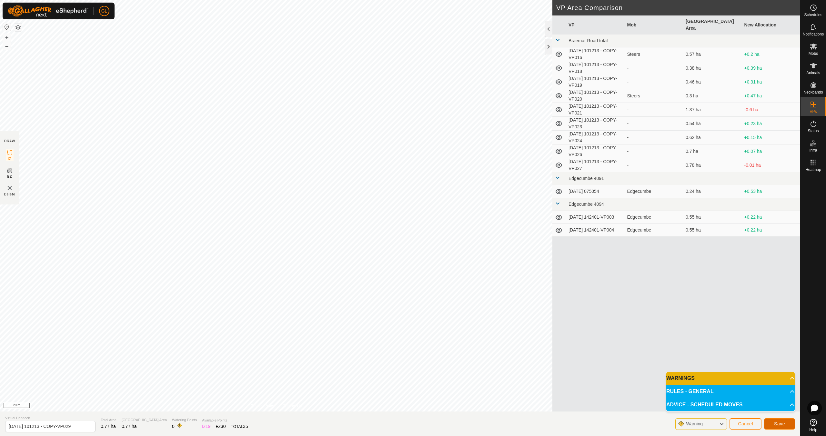
click at [783, 422] on span "Save" at bounding box center [779, 424] width 11 height 5
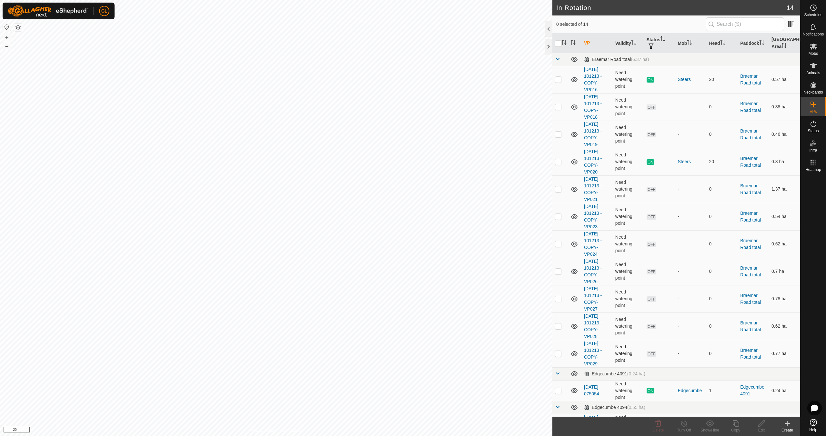
click at [560, 353] on p-checkbox at bounding box center [558, 353] width 6 height 5
checkbox input "true"
click at [761, 425] on icon at bounding box center [762, 424] width 8 height 8
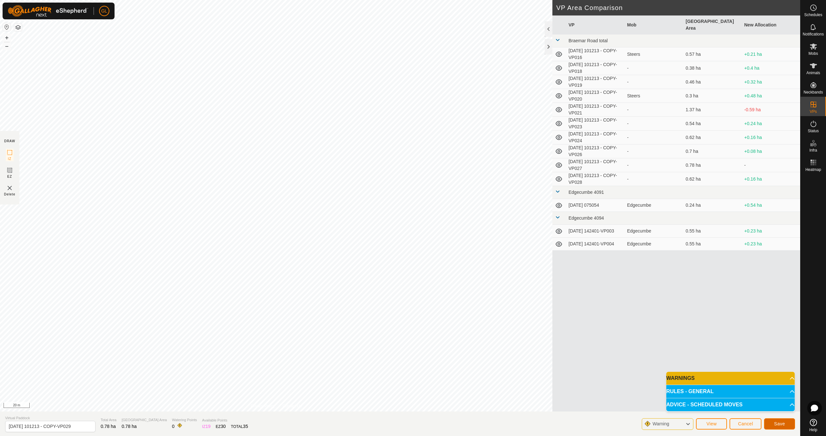
click at [775, 424] on span "Save" at bounding box center [779, 424] width 11 height 5
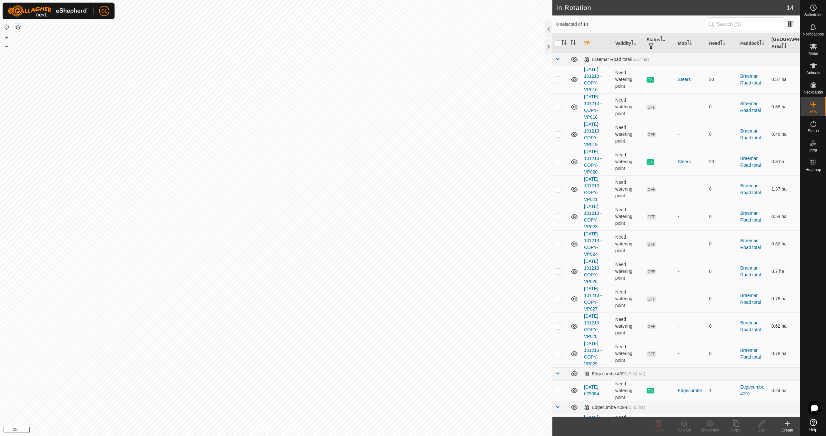
click at [559, 325] on p-checkbox at bounding box center [558, 326] width 6 height 5
checkbox input "true"
click at [737, 426] on icon at bounding box center [736, 424] width 8 height 8
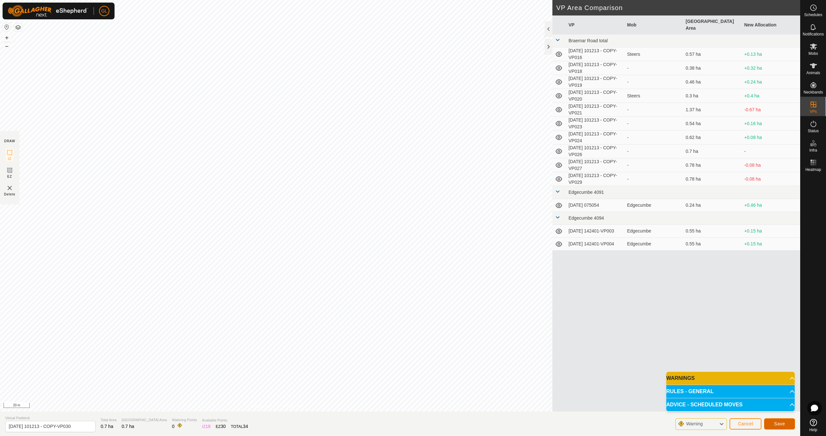
click at [780, 424] on span "Save" at bounding box center [779, 424] width 11 height 5
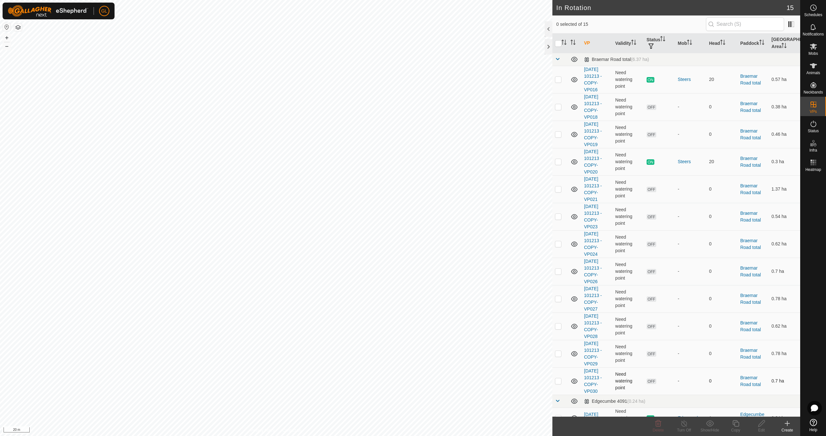
click at [558, 381] on p-checkbox at bounding box center [558, 381] width 6 height 5
checkbox input "true"
click at [738, 426] on icon at bounding box center [736, 424] width 6 height 6
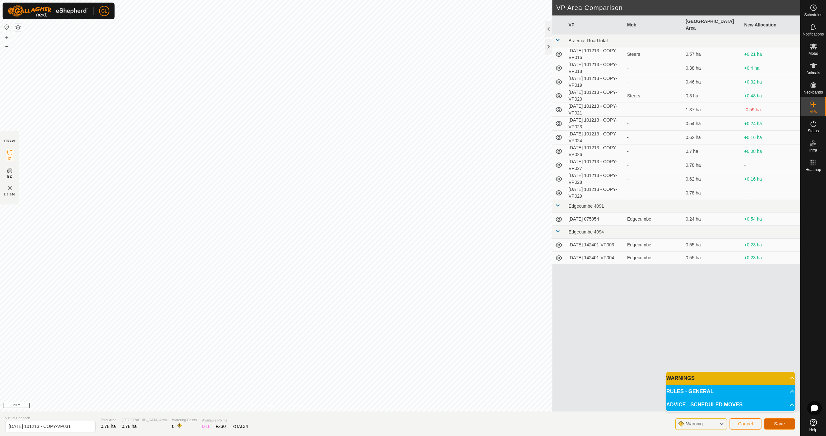
click at [781, 424] on span "Save" at bounding box center [779, 424] width 11 height 5
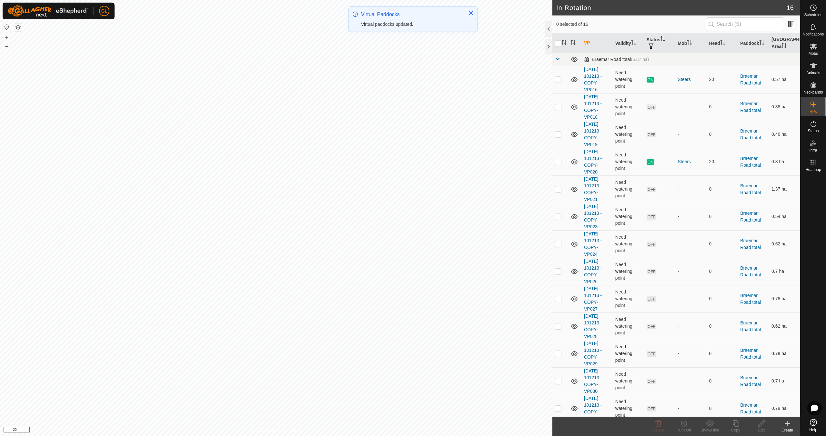
click at [561, 356] on p-checkbox at bounding box center [558, 353] width 6 height 5
click at [658, 427] on icon at bounding box center [659, 424] width 8 height 8
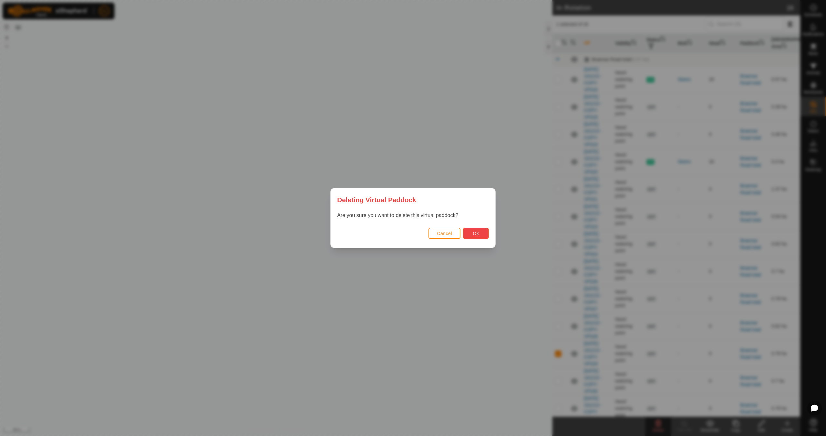
click at [480, 233] on button "Ok" at bounding box center [476, 233] width 26 height 11
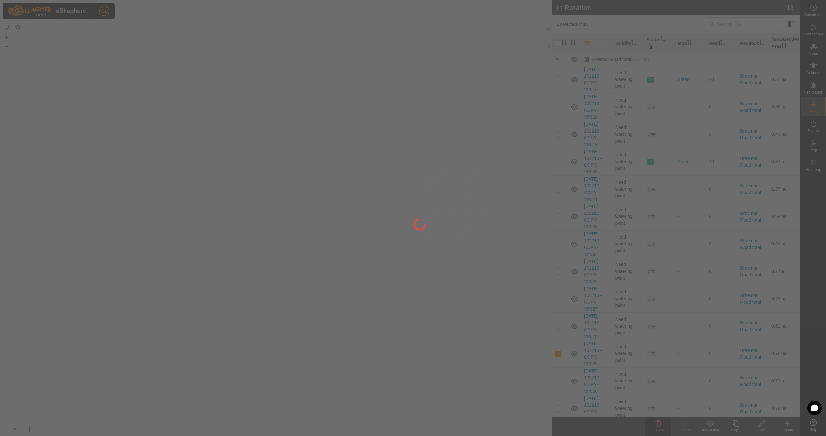
checkbox input "false"
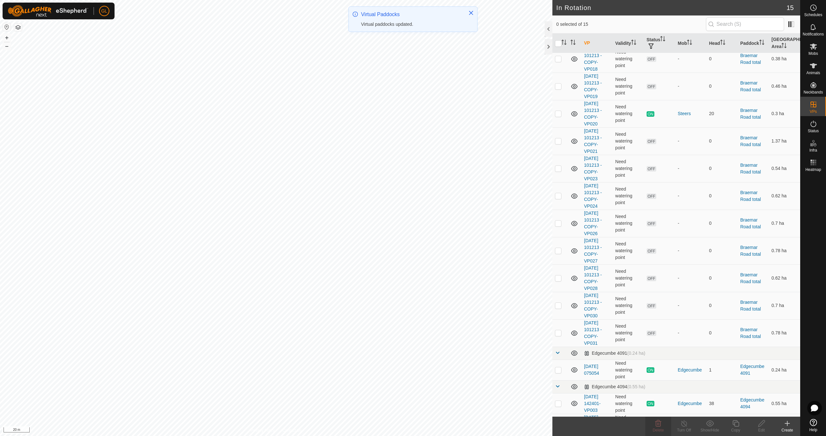
scroll to position [66, 0]
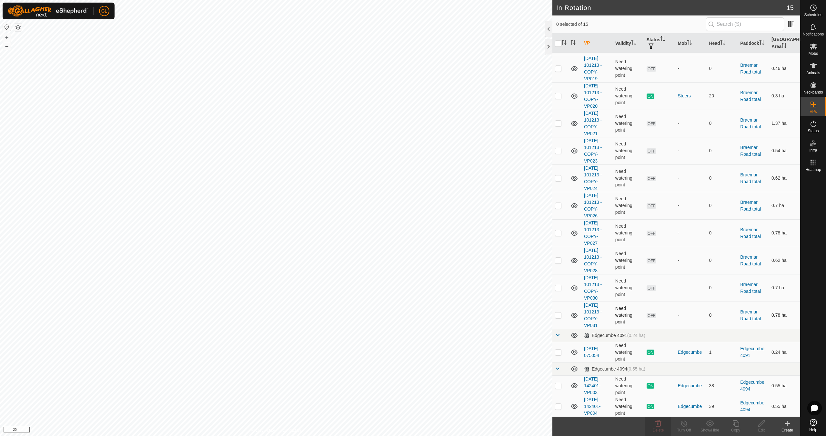
click at [556, 315] on p-checkbox at bounding box center [558, 315] width 6 height 5
checkbox input "true"
click at [739, 428] on div "Copy" at bounding box center [736, 431] width 26 height 6
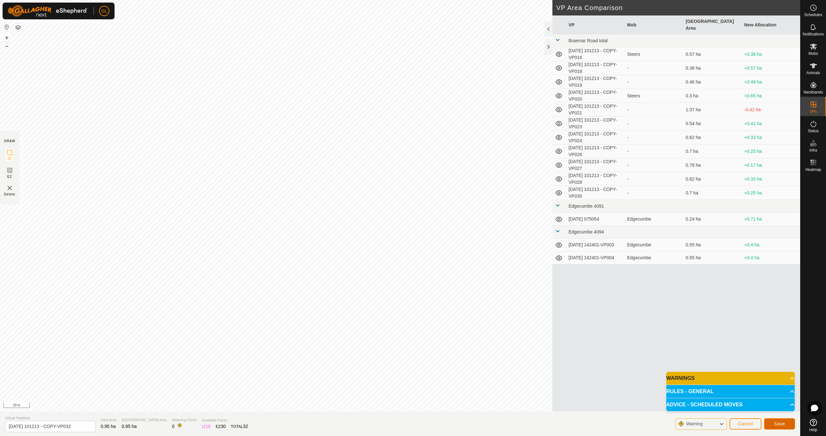
click at [782, 426] on span "Save" at bounding box center [779, 424] width 11 height 5
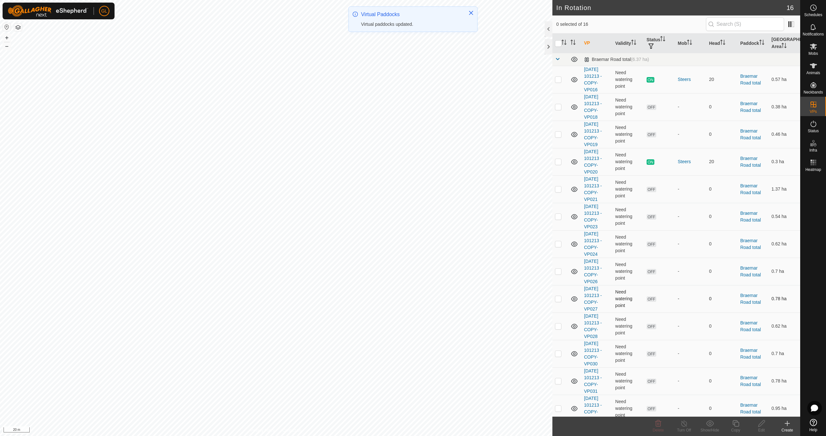
click at [558, 297] on p-checkbox at bounding box center [558, 298] width 6 height 5
checkbox input "false"
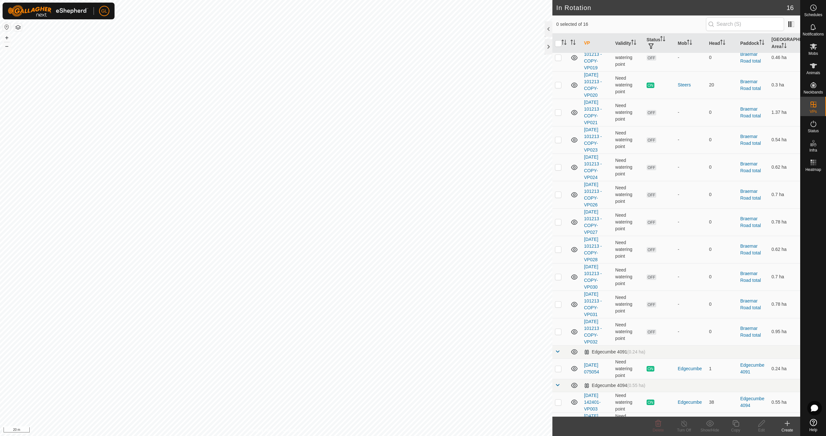
scroll to position [77, 0]
click at [559, 303] on p-checkbox at bounding box center [558, 304] width 6 height 5
click at [557, 303] on p-checkbox at bounding box center [558, 304] width 6 height 5
checkbox input "false"
click at [559, 334] on td at bounding box center [560, 331] width 15 height 27
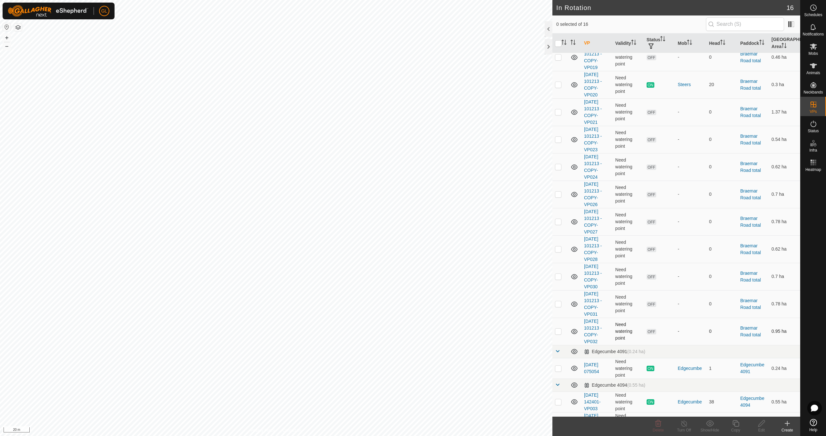
checkbox input "true"
click at [764, 426] on icon at bounding box center [762, 424] width 8 height 8
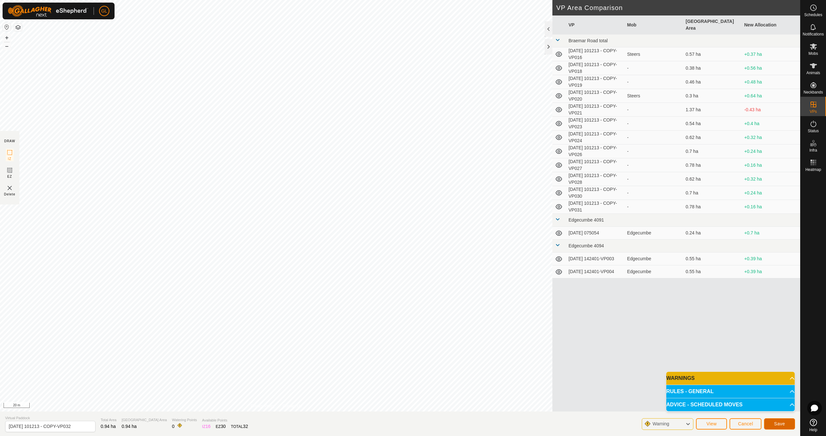
click at [785, 423] on button "Save" at bounding box center [779, 424] width 31 height 11
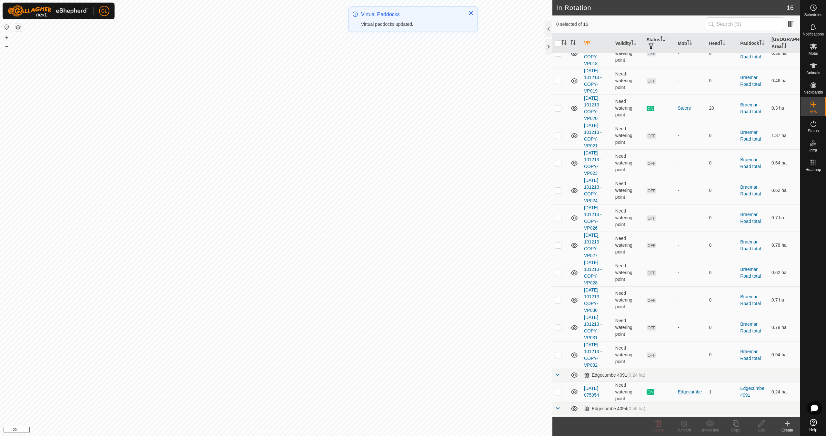
scroll to position [93, 0]
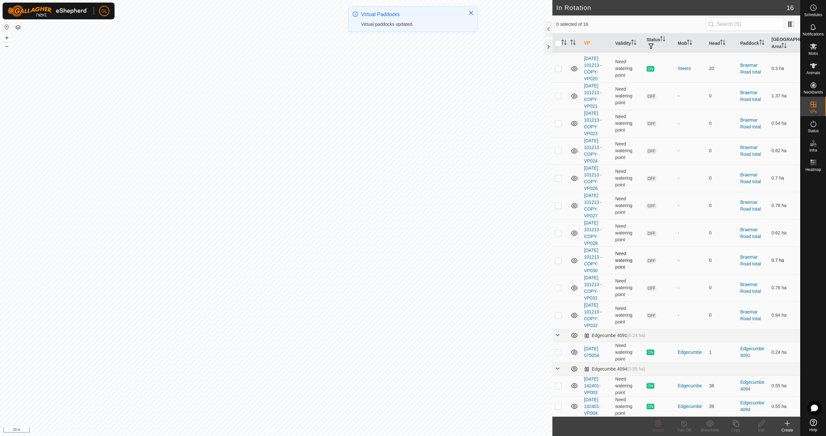
click at [559, 261] on p-checkbox at bounding box center [558, 260] width 6 height 5
checkbox input "false"
click at [559, 286] on p-checkbox at bounding box center [558, 287] width 6 height 5
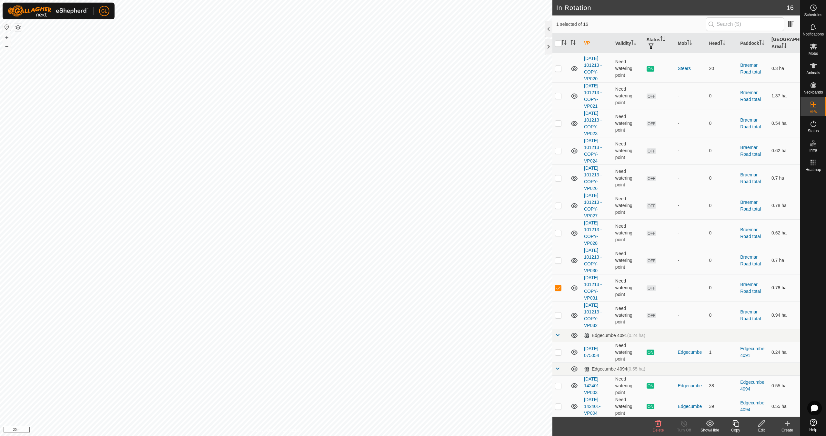
checkbox input "false"
click at [560, 317] on p-checkbox at bounding box center [558, 315] width 6 height 5
checkbox input "true"
click at [559, 289] on p-checkbox at bounding box center [558, 287] width 6 height 5
checkbox input "true"
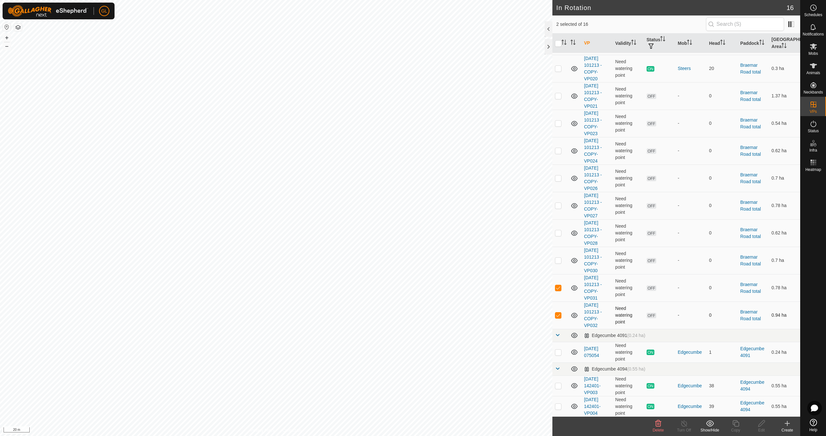
click at [559, 316] on p-checkbox at bounding box center [558, 315] width 6 height 5
checkbox input "false"
click at [737, 426] on icon at bounding box center [736, 424] width 8 height 8
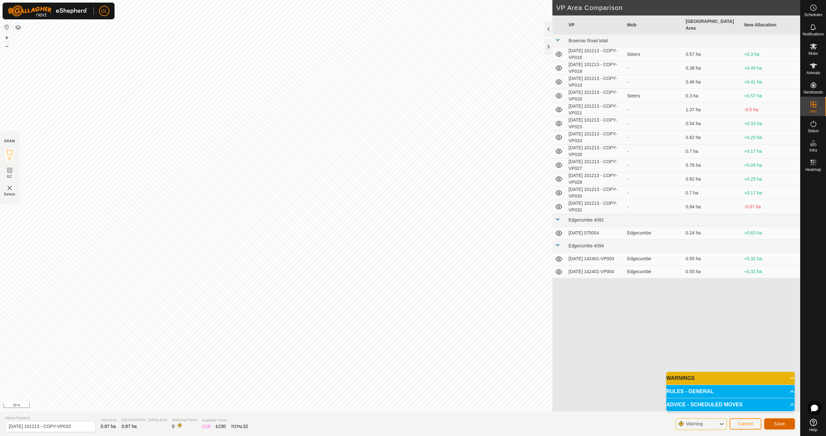
click at [781, 426] on span "Save" at bounding box center [779, 424] width 11 height 5
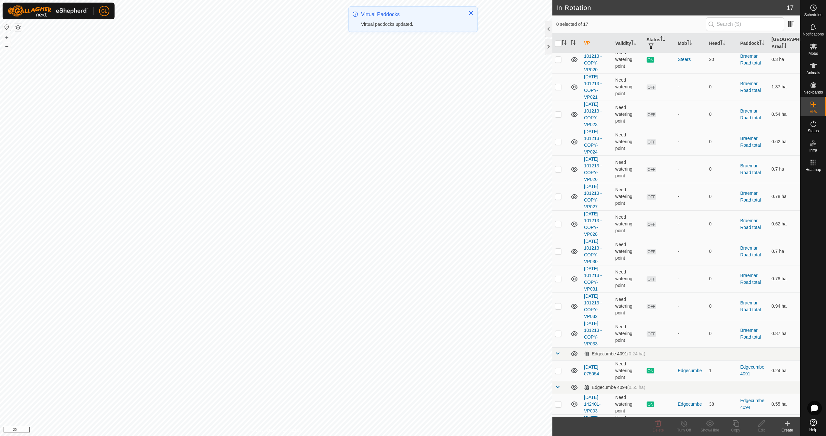
scroll to position [105, 0]
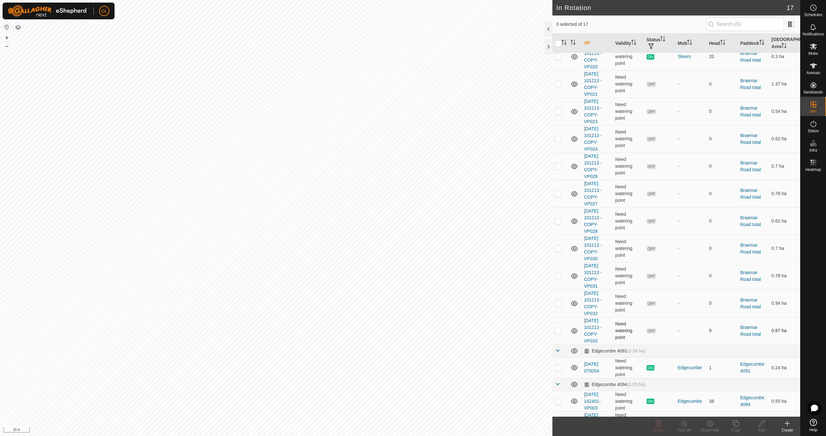
click at [560, 331] on p-checkbox at bounding box center [558, 330] width 6 height 5
checkbox input "true"
click at [761, 426] on icon at bounding box center [762, 424] width 6 height 6
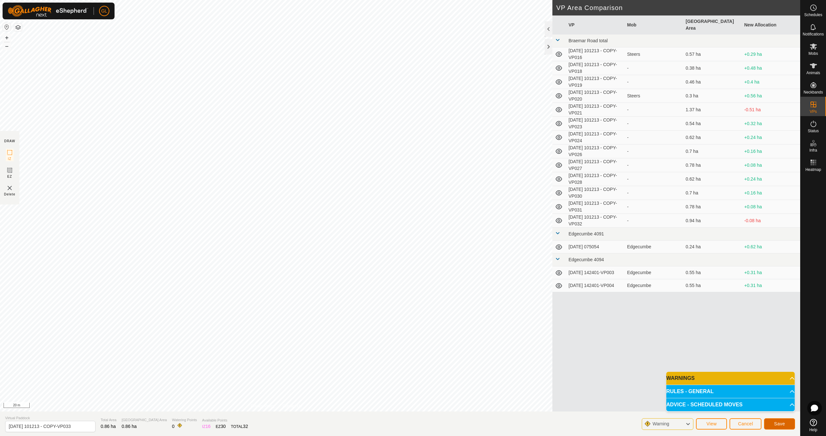
click at [779, 421] on button "Save" at bounding box center [779, 424] width 31 height 11
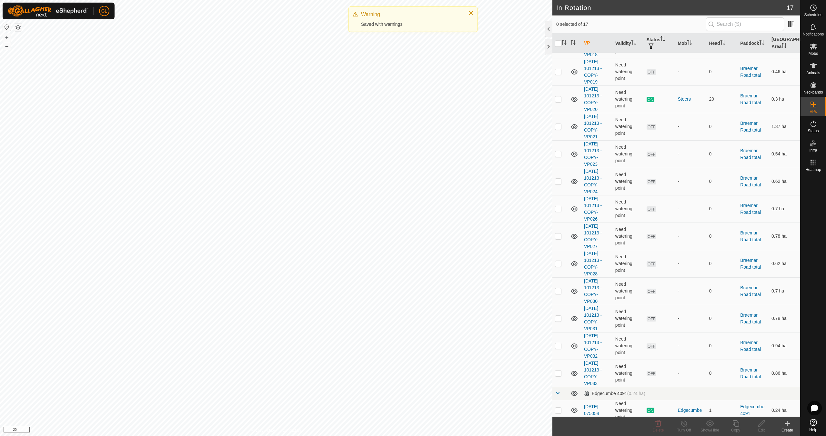
scroll to position [121, 0]
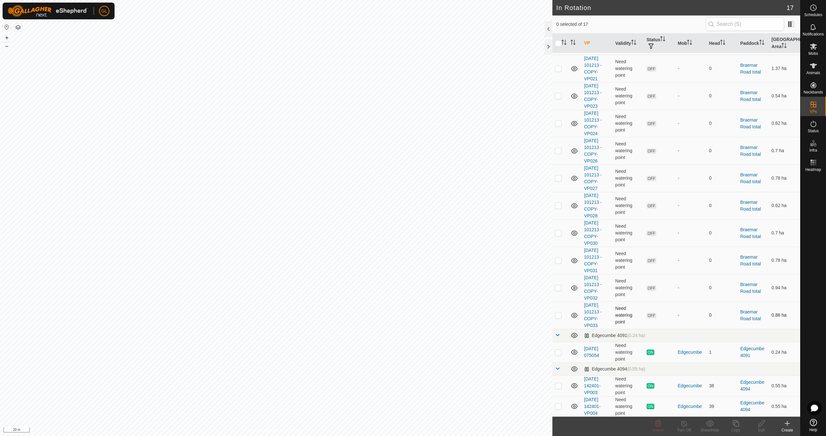
click at [558, 316] on p-checkbox at bounding box center [558, 315] width 6 height 5
checkbox input "true"
click at [738, 428] on div "Copy" at bounding box center [736, 431] width 26 height 6
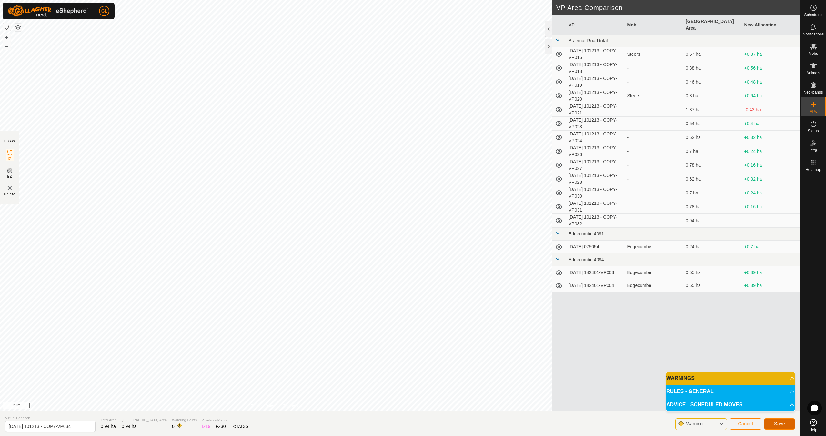
click at [780, 423] on span "Save" at bounding box center [779, 424] width 11 height 5
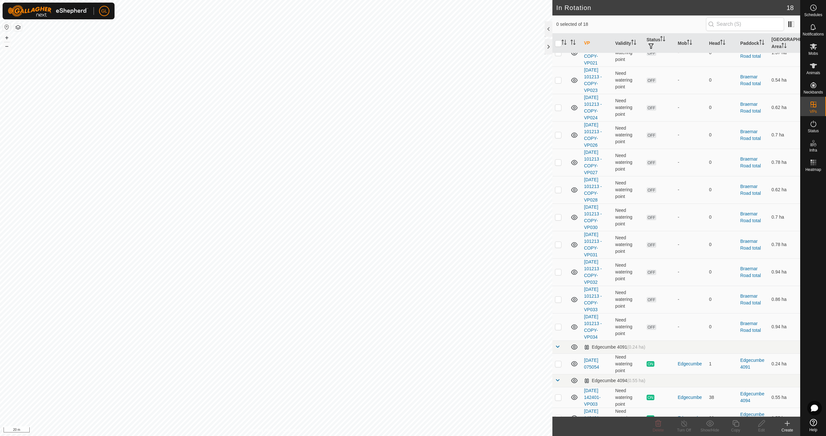
scroll to position [148, 0]
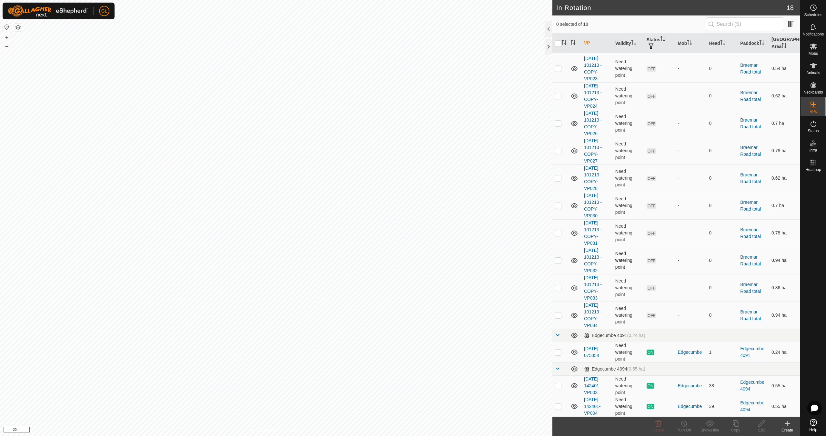
click at [558, 261] on p-checkbox at bounding box center [558, 260] width 6 height 5
click at [656, 421] on icon at bounding box center [659, 424] width 8 height 8
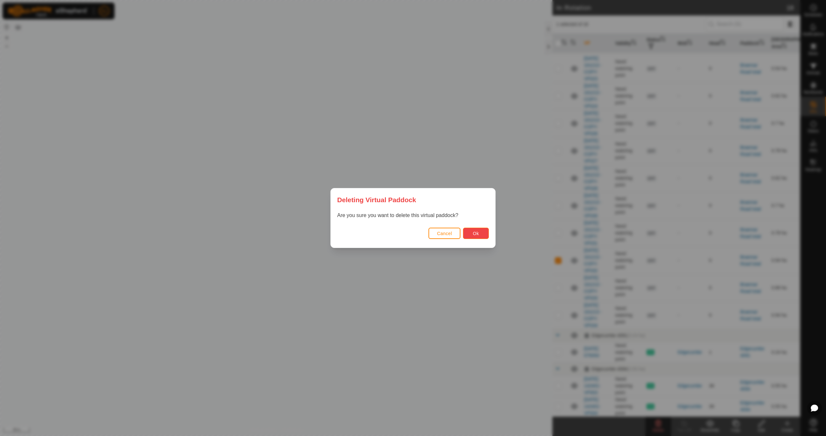
click at [479, 234] on span "Ok" at bounding box center [476, 233] width 6 height 5
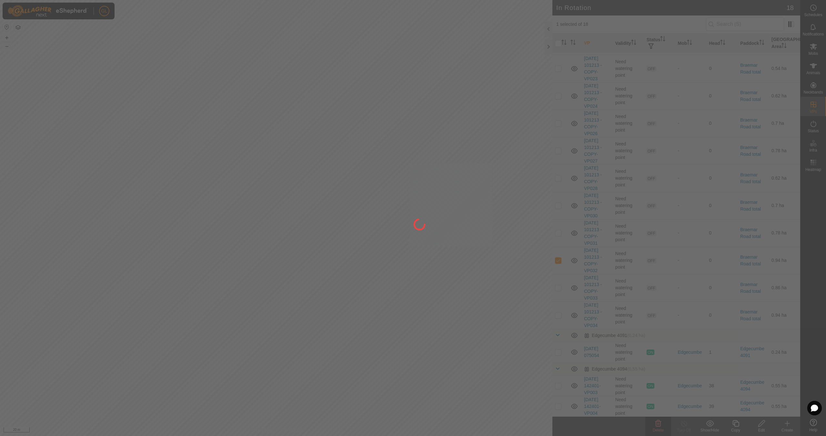
checkbox input "false"
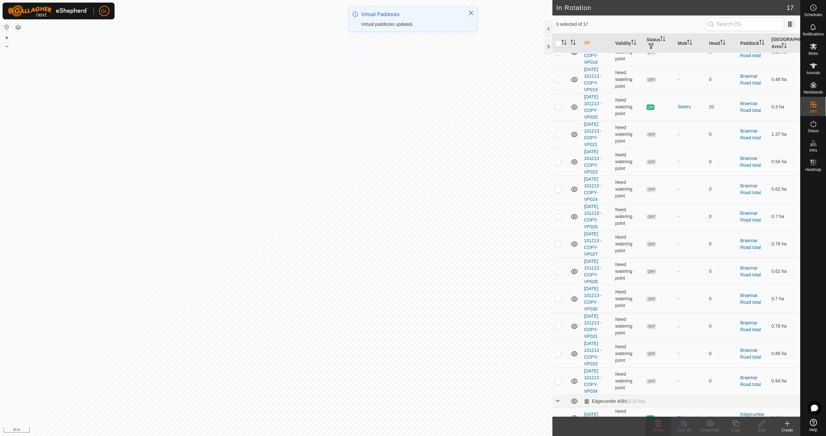
scroll to position [121, 0]
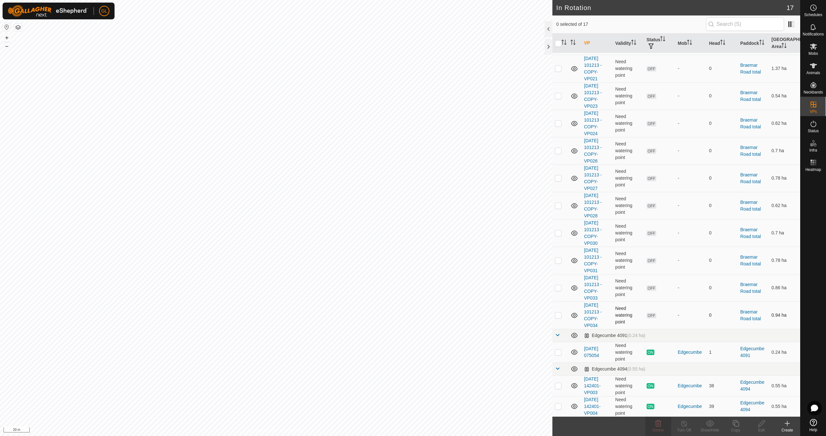
click at [559, 316] on p-checkbox at bounding box center [558, 315] width 6 height 5
checkbox input "true"
click at [737, 424] on icon at bounding box center [736, 424] width 8 height 8
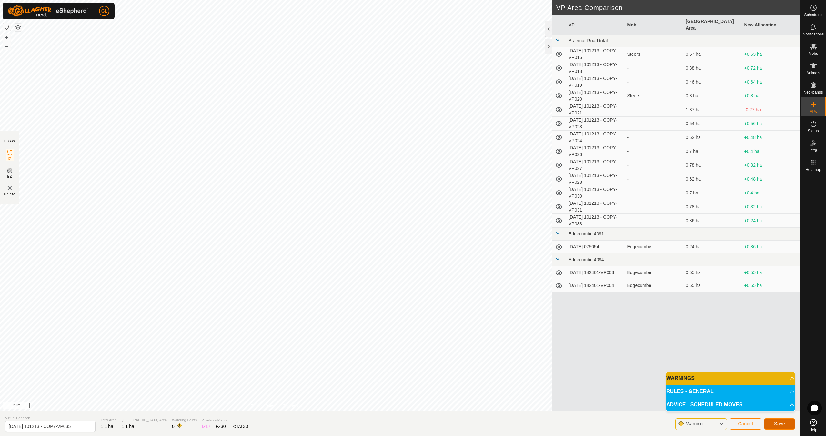
click at [784, 423] on span "Save" at bounding box center [779, 424] width 11 height 5
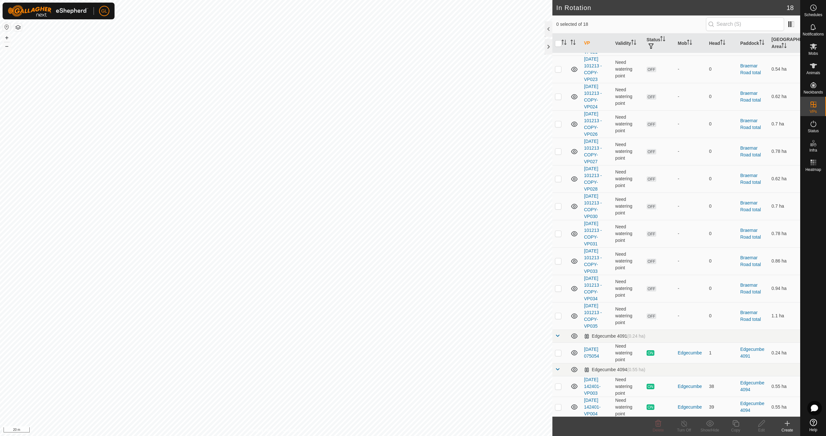
scroll to position [148, 0]
click at [558, 287] on p-checkbox at bounding box center [558, 287] width 6 height 5
click at [558, 288] on p-checkbox at bounding box center [558, 287] width 6 height 5
checkbox input "false"
click at [559, 261] on p-checkbox at bounding box center [558, 260] width 6 height 5
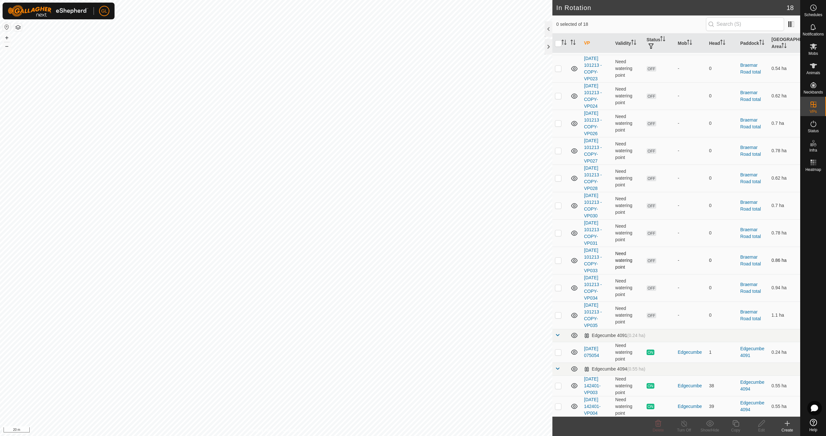
checkbox input "true"
click at [561, 288] on p-checkbox at bounding box center [558, 287] width 6 height 5
checkbox input "true"
click at [560, 260] on p-checkbox at bounding box center [558, 260] width 6 height 5
checkbox input "false"
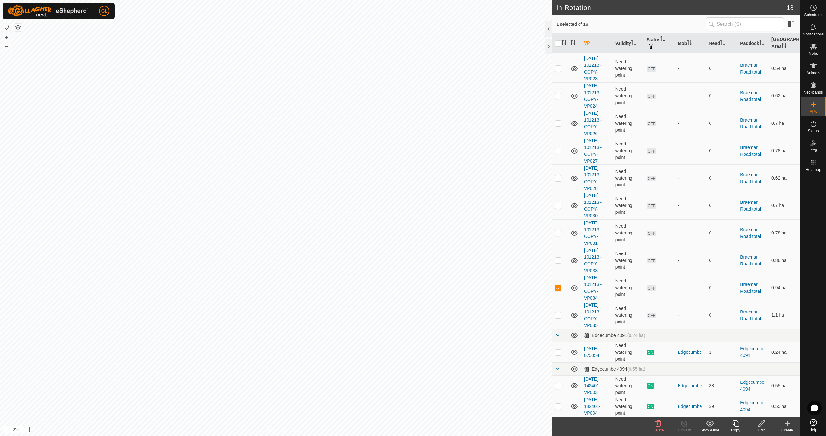
click at [735, 425] on icon at bounding box center [736, 424] width 6 height 6
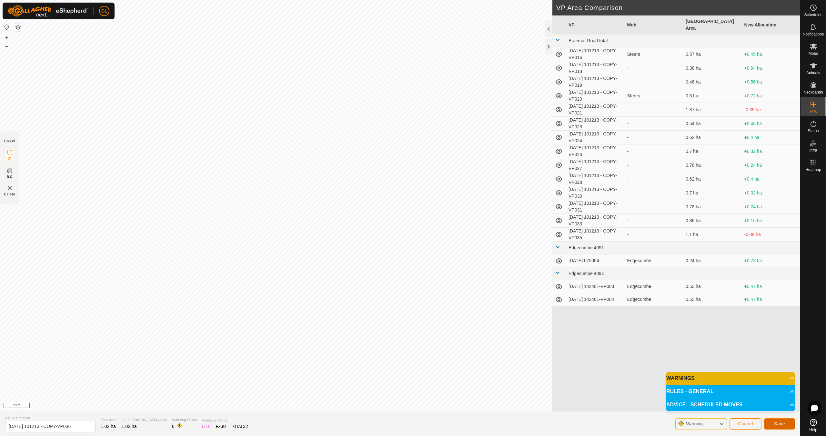
click at [777, 422] on span "Save" at bounding box center [779, 424] width 11 height 5
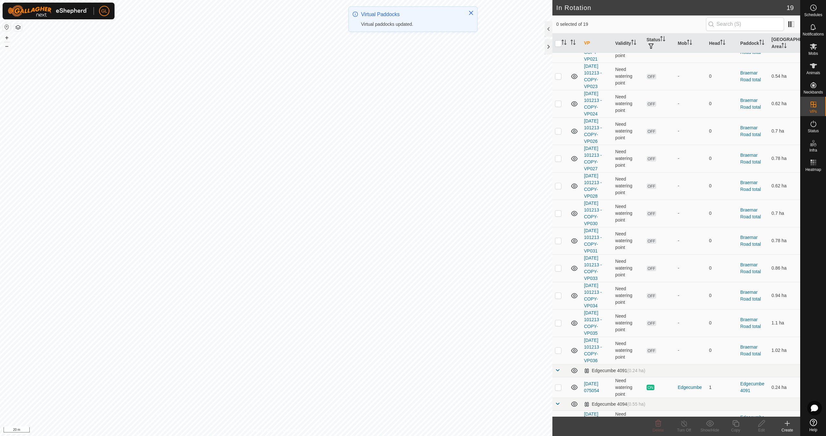
scroll to position [176, 0]
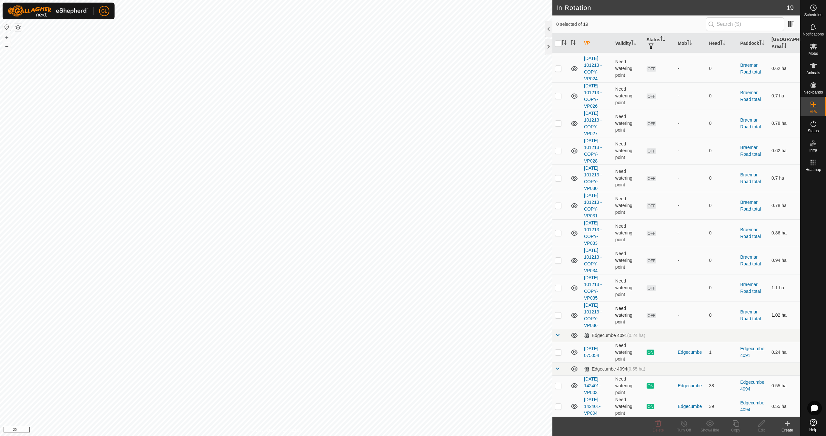
click at [559, 316] on p-checkbox at bounding box center [558, 315] width 6 height 5
checkbox input "true"
click at [738, 425] on icon at bounding box center [736, 424] width 8 height 8
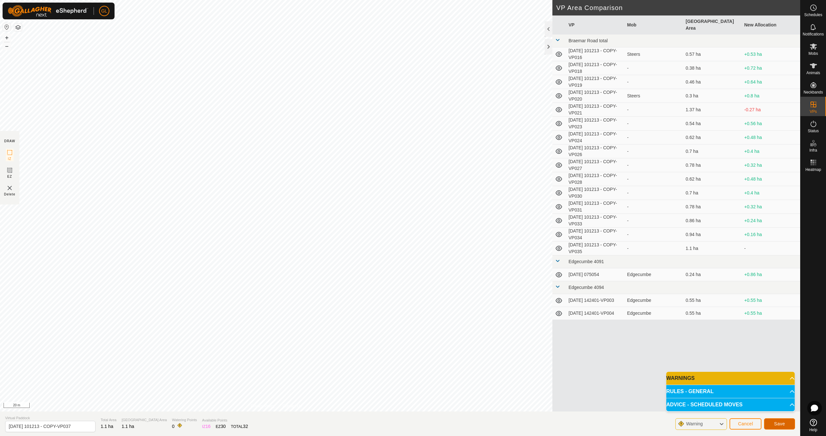
click at [784, 422] on span "Save" at bounding box center [779, 424] width 11 height 5
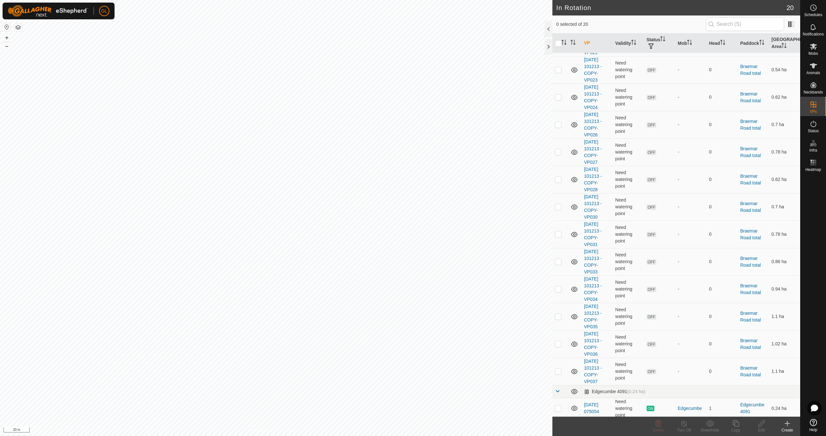
scroll to position [203, 0]
drag, startPoint x: 557, startPoint y: 259, endPoint x: 559, endPoint y: 265, distance: 6.4
click at [557, 259] on p-checkbox at bounding box center [558, 260] width 6 height 5
checkbox input "true"
click at [658, 425] on icon at bounding box center [659, 424] width 8 height 8
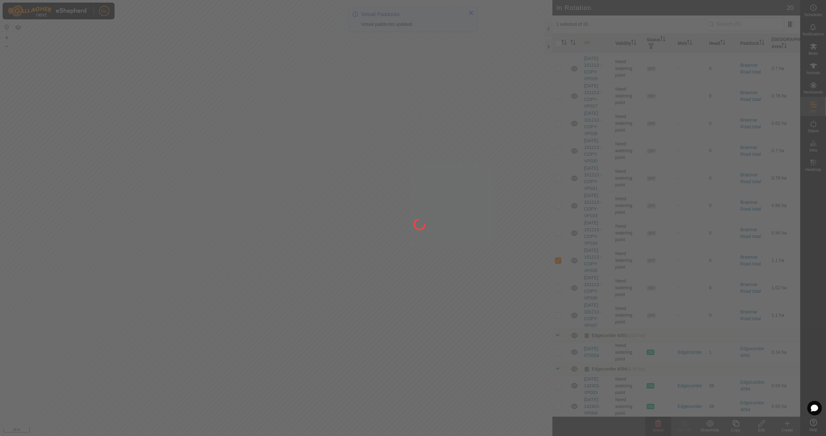
scroll to position [0, 0]
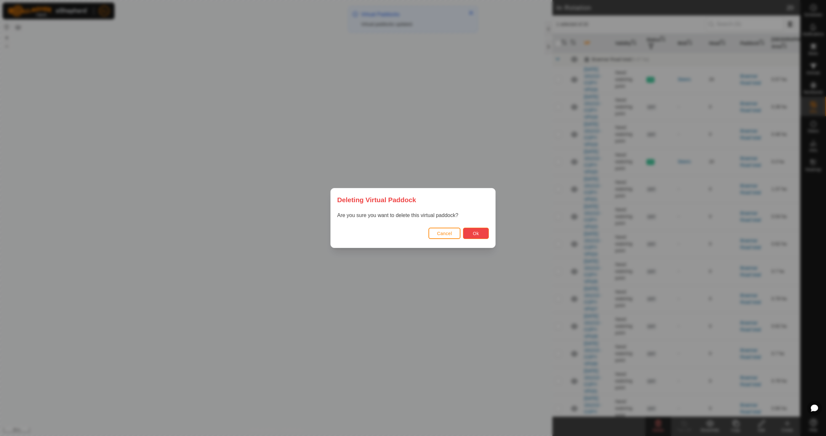
click at [477, 232] on span "Ok" at bounding box center [476, 233] width 6 height 5
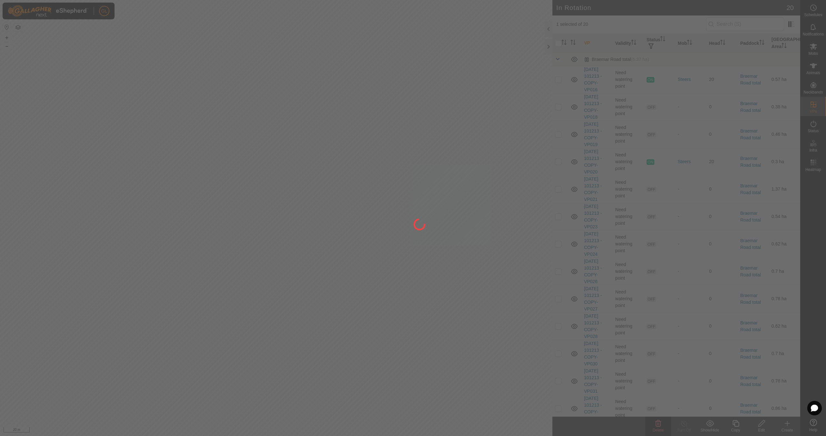
checkbox input "false"
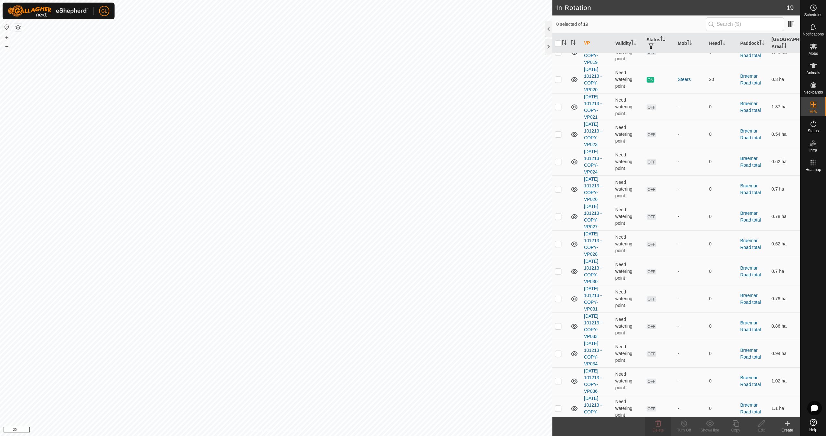
scroll to position [176, 0]
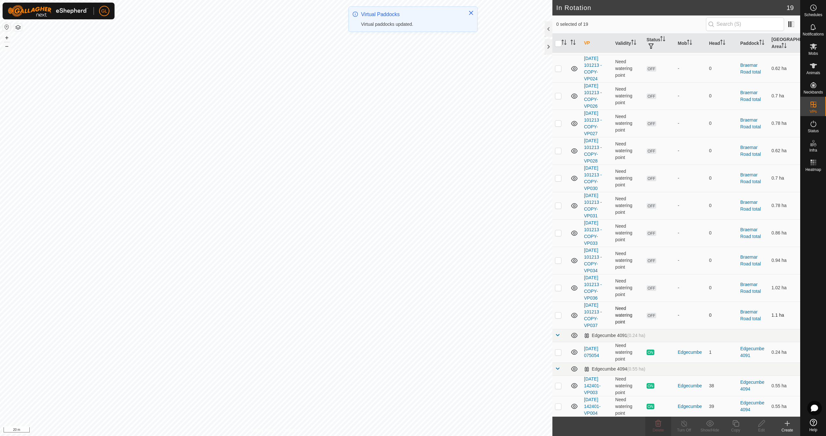
click at [559, 315] on p-checkbox at bounding box center [558, 315] width 6 height 5
checkbox input "true"
click at [741, 428] on div "Copy" at bounding box center [736, 431] width 26 height 6
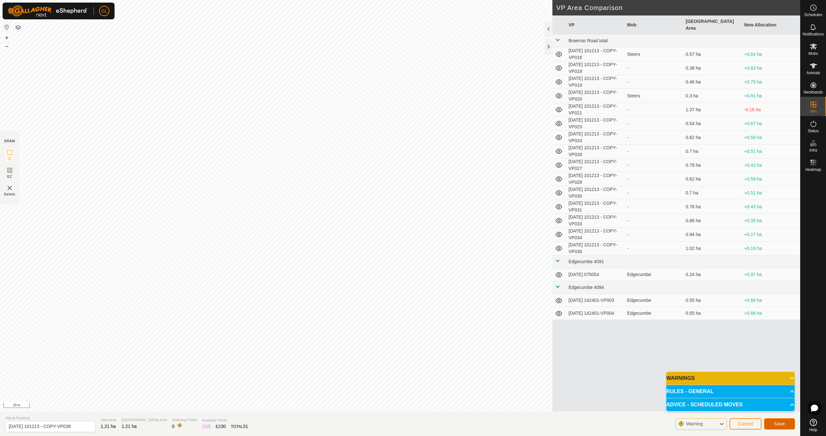
click at [780, 424] on span "Save" at bounding box center [779, 424] width 11 height 5
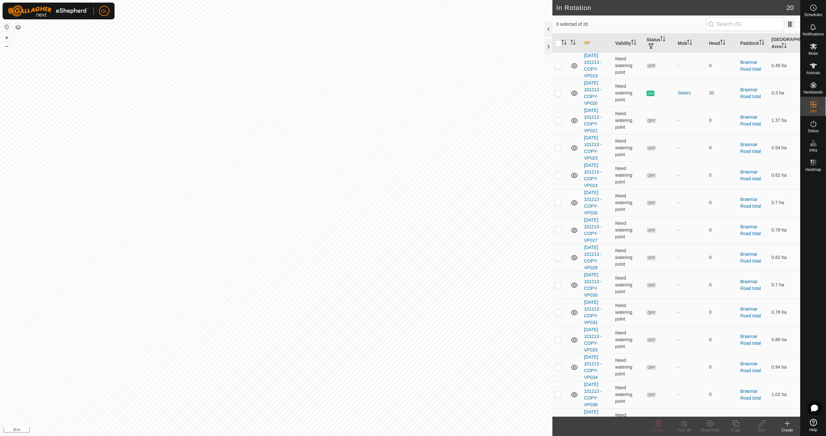
scroll to position [203, 0]
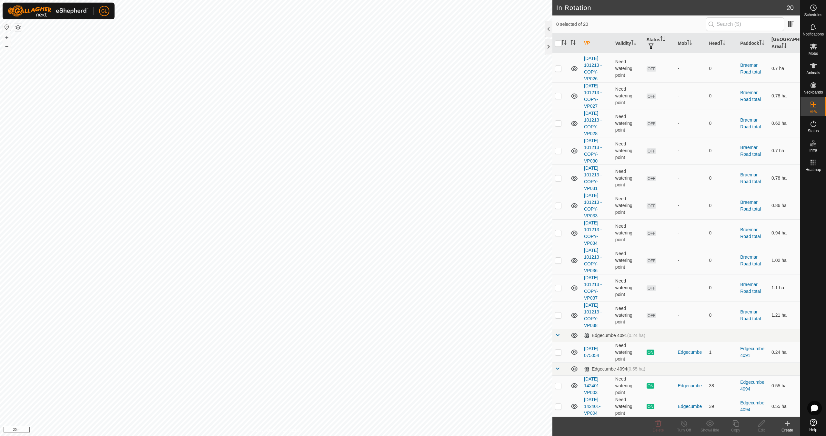
click at [558, 287] on p-checkbox at bounding box center [558, 287] width 6 height 5
checkbox input "false"
click at [559, 259] on p-checkbox at bounding box center [558, 260] width 6 height 5
checkbox input "true"
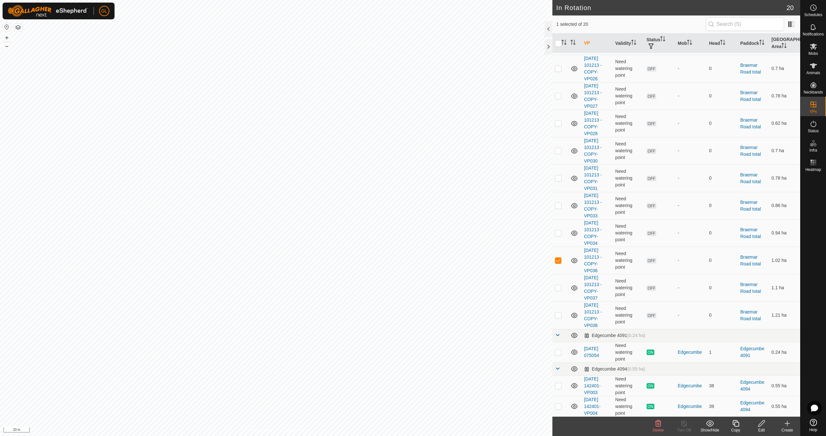
click at [764, 427] on icon at bounding box center [762, 424] width 8 height 8
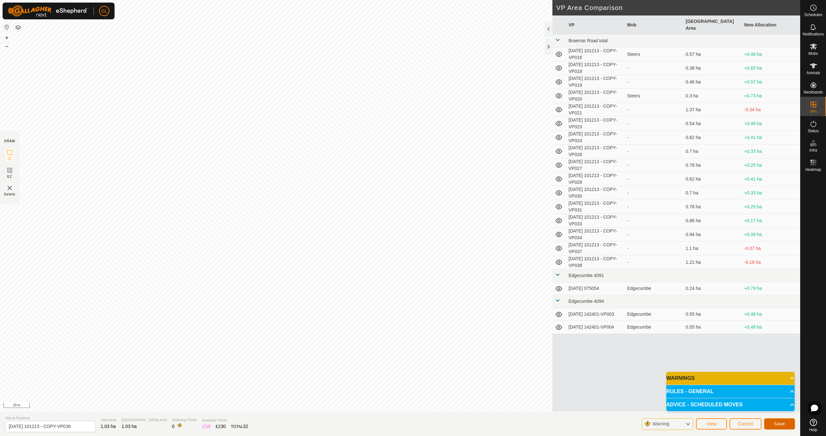
click at [783, 423] on span "Save" at bounding box center [779, 424] width 11 height 5
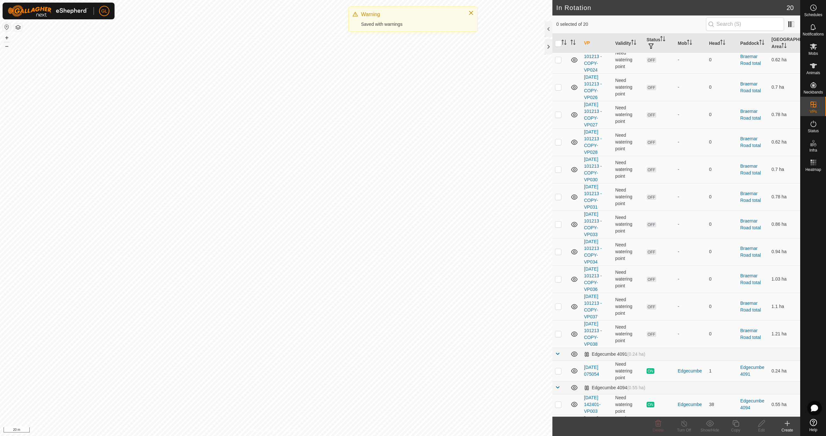
scroll to position [203, 0]
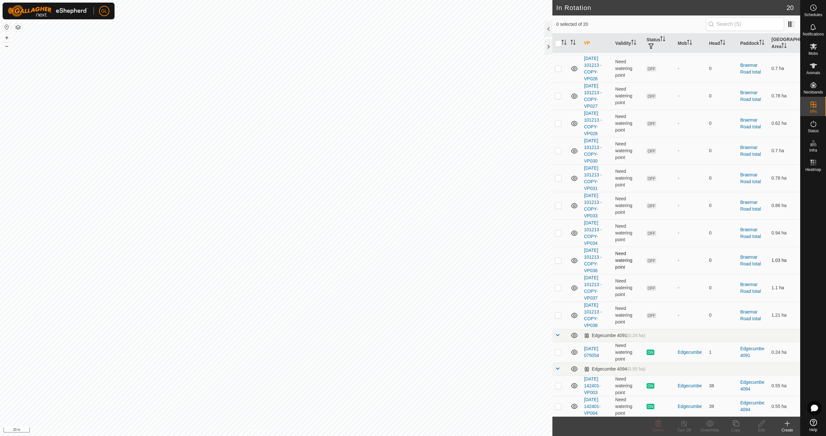
click at [559, 261] on p-checkbox at bounding box center [558, 260] width 6 height 5
checkbox input "false"
click at [559, 261] on p-checkbox at bounding box center [558, 260] width 6 height 5
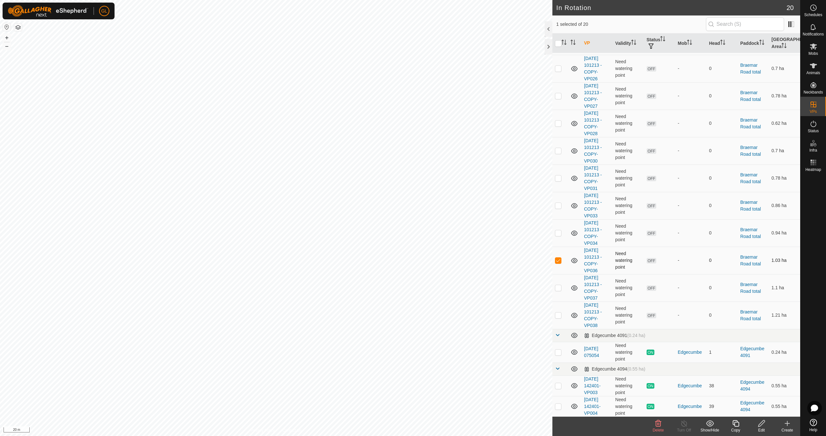
checkbox input "false"
click at [557, 287] on p-checkbox at bounding box center [558, 287] width 6 height 5
checkbox input "true"
click at [763, 423] on icon at bounding box center [762, 424] width 8 height 8
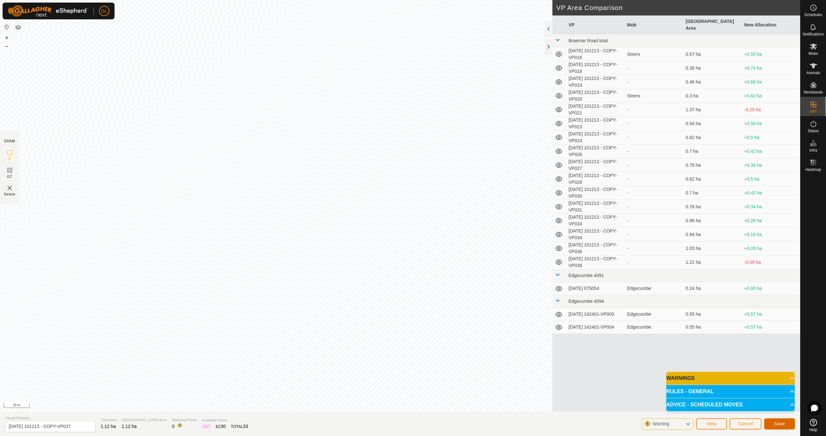
click at [782, 425] on span "Save" at bounding box center [779, 424] width 11 height 5
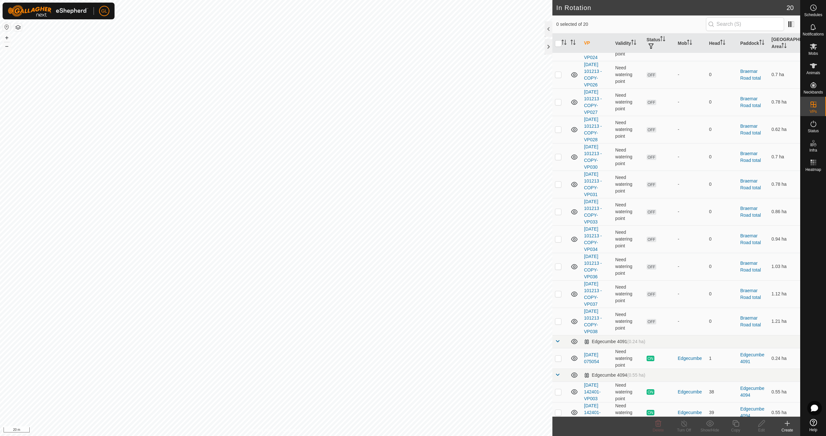
scroll to position [203, 0]
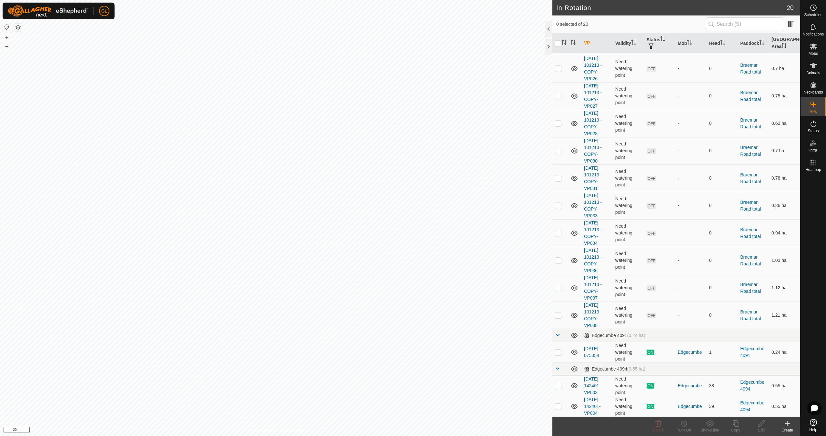
click at [560, 288] on p-checkbox at bounding box center [558, 287] width 6 height 5
checkbox input "true"
click at [559, 288] on p-checkbox at bounding box center [558, 287] width 6 height 5
checkbox input "false"
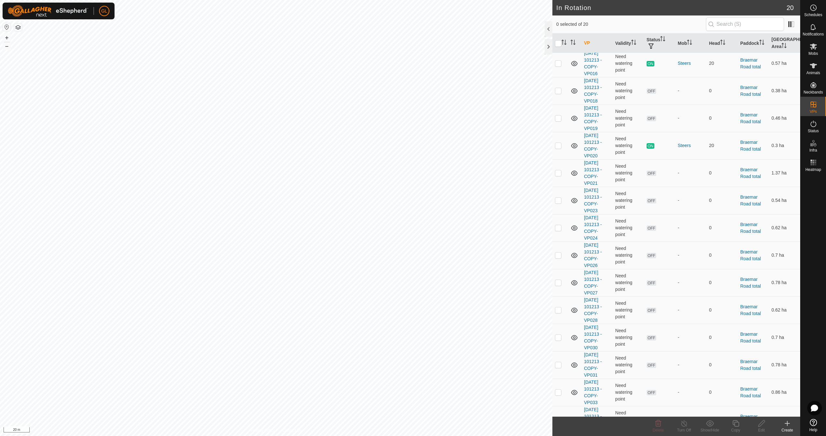
scroll to position [0, 0]
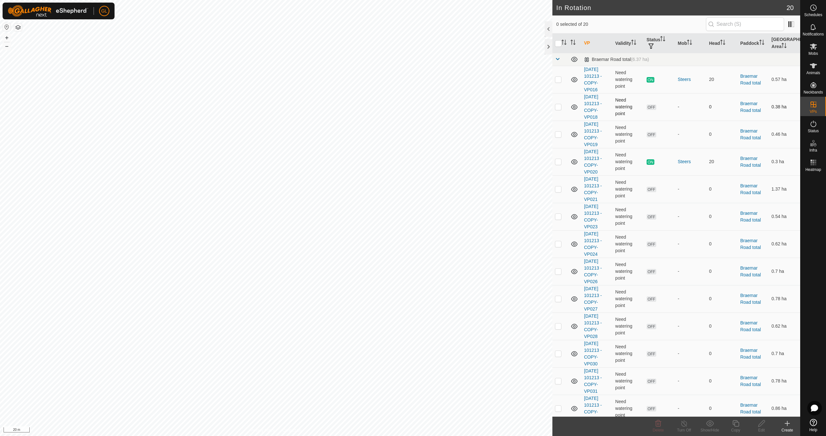
click at [559, 106] on p-checkbox at bounding box center [558, 106] width 6 height 5
checkbox input "false"
click at [558, 134] on p-checkbox at bounding box center [558, 134] width 6 height 5
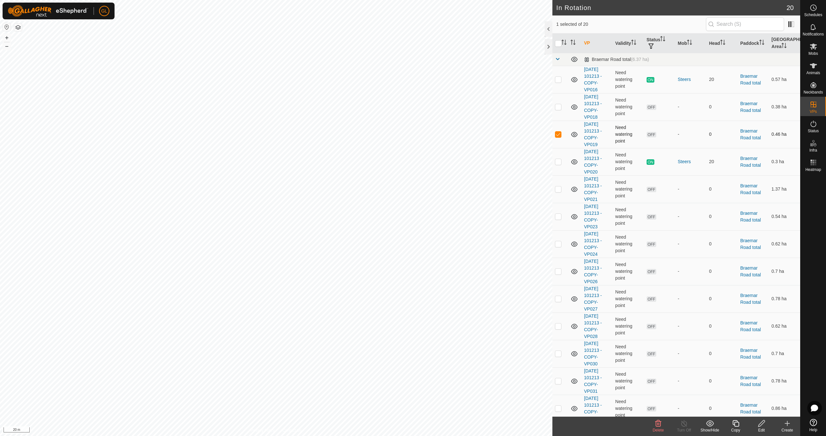
checkbox input "false"
click at [558, 189] on p-checkbox at bounding box center [558, 189] width 6 height 5
click at [660, 426] on icon at bounding box center [659, 424] width 6 height 6
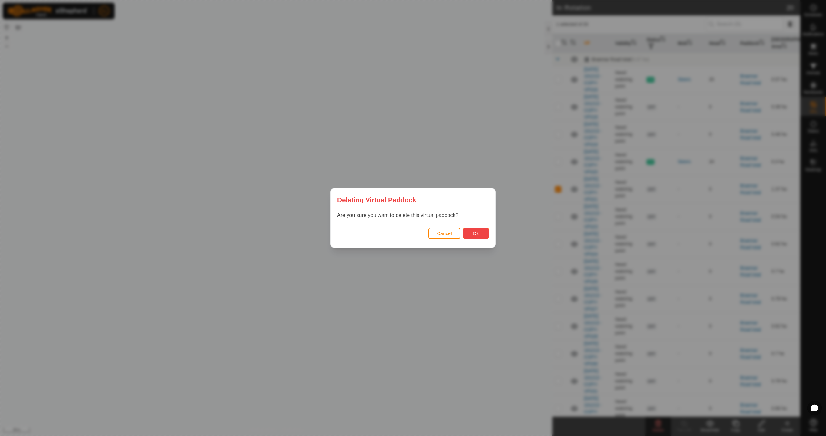
click at [474, 232] on span "Ok" at bounding box center [476, 233] width 6 height 5
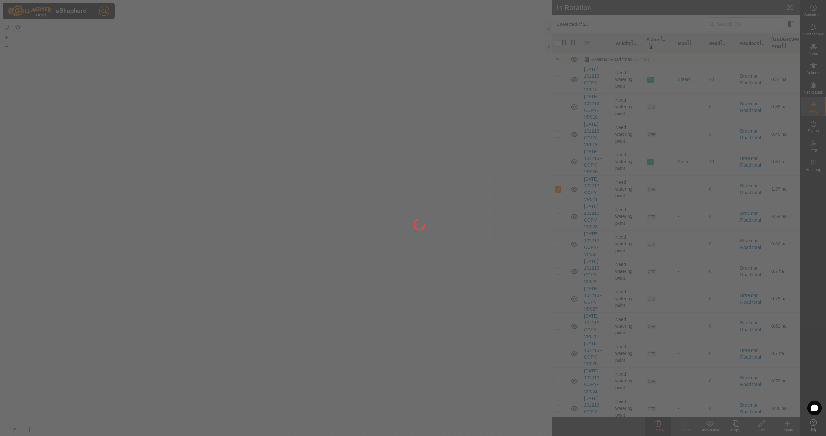
checkbox input "false"
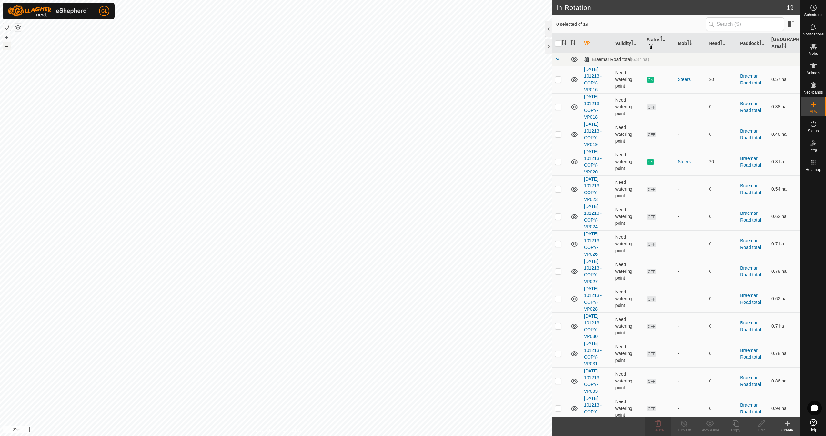
click at [7, 46] on button "–" at bounding box center [7, 46] width 8 height 8
click at [6, 46] on button "–" at bounding box center [7, 46] width 8 height 8
click at [815, 52] on span "Mobs" at bounding box center [813, 54] width 9 height 4
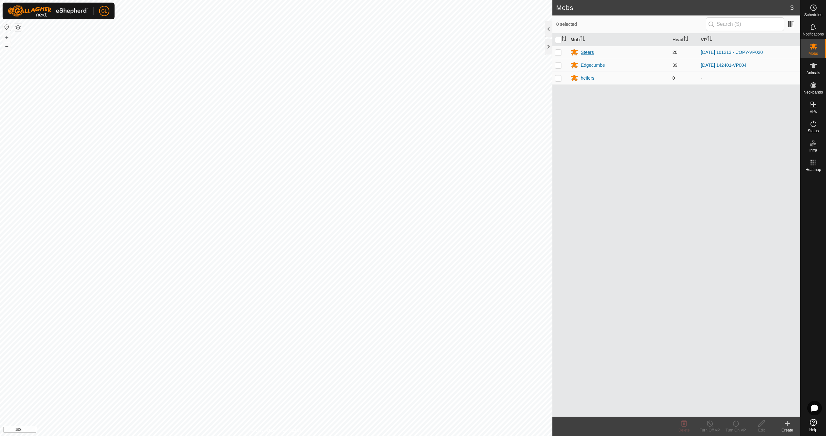
click at [590, 52] on div "Steers" at bounding box center [587, 52] width 13 height 7
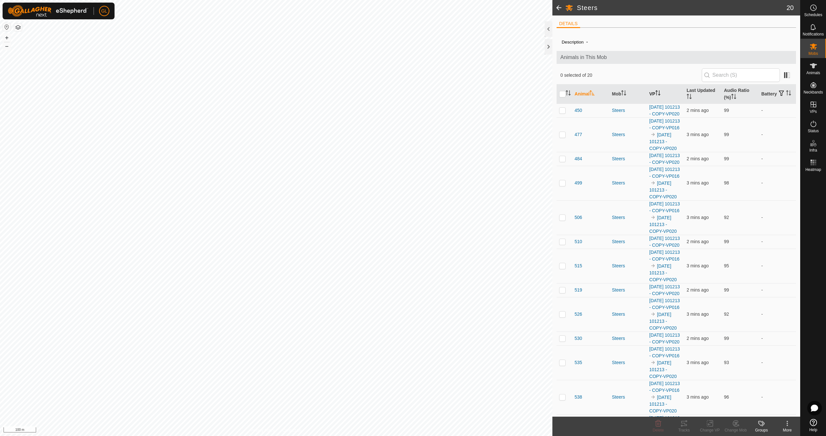
click at [658, 92] on icon "Activate to sort" at bounding box center [658, 92] width 5 height 5
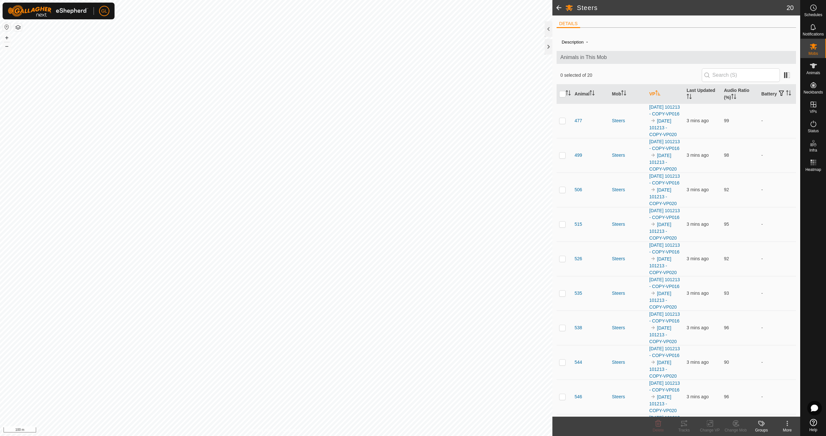
click at [658, 92] on icon "Activate to sort" at bounding box center [658, 92] width 5 height 5
click at [7, 36] on button "+" at bounding box center [7, 38] width 8 height 8
click at [5, 47] on button "–" at bounding box center [7, 46] width 8 height 8
click at [6, 47] on button "–" at bounding box center [7, 46] width 8 height 8
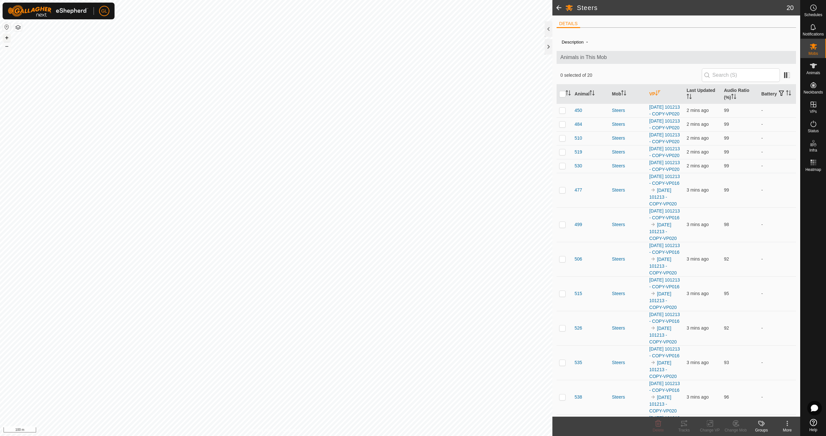
click at [6, 37] on button "+" at bounding box center [7, 38] width 8 height 8
click at [762, 105] on link "In Rotation" at bounding box center [772, 104] width 55 height 13
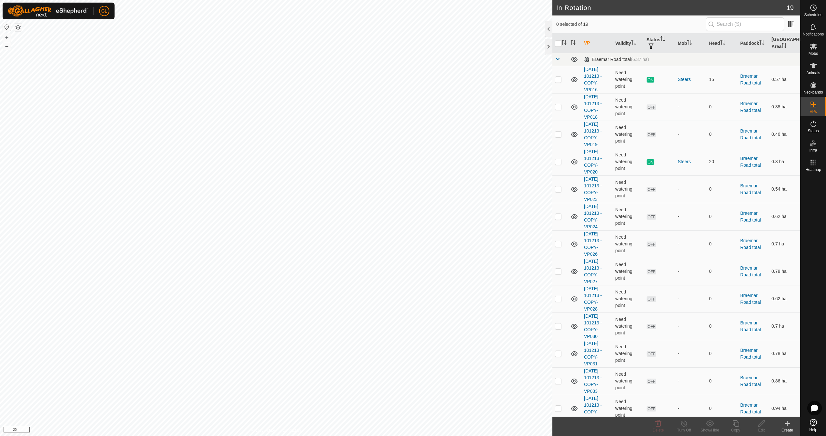
click at [787, 424] on icon at bounding box center [787, 424] width 5 height 0
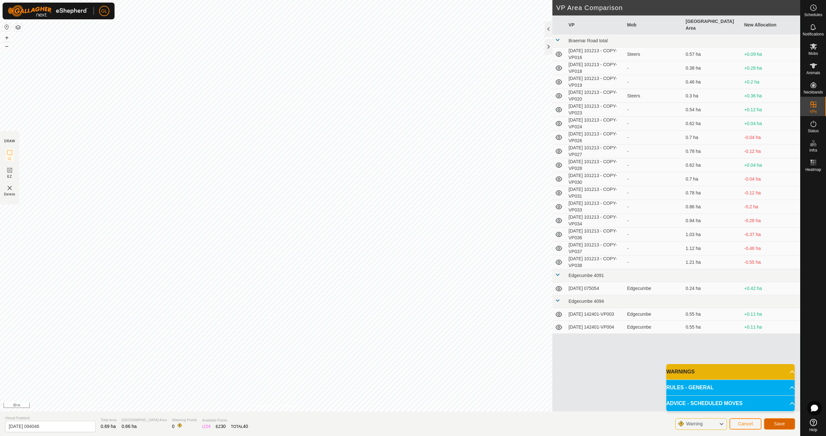
click at [785, 425] on span "Save" at bounding box center [779, 424] width 11 height 5
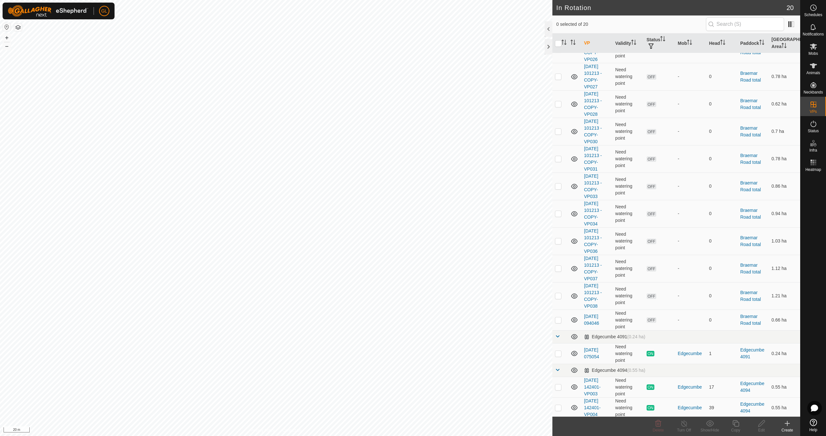
scroll to position [196, 0]
click at [558, 319] on p-checkbox at bounding box center [558, 318] width 6 height 5
checkbox input "true"
click at [762, 426] on icon at bounding box center [762, 424] width 8 height 8
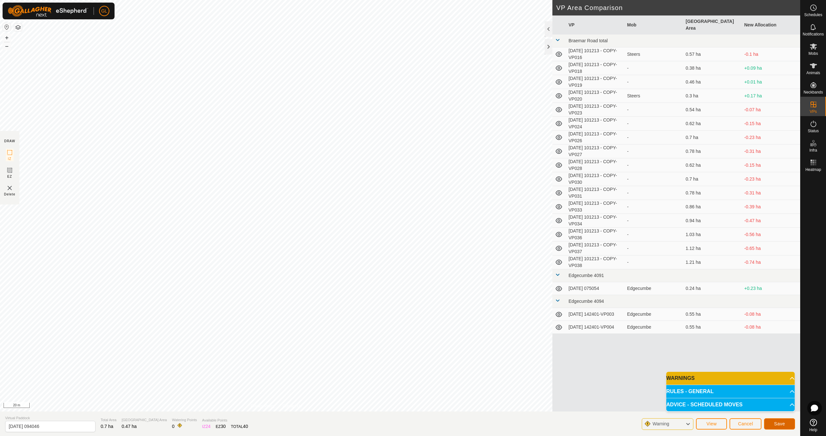
click at [776, 422] on span "Save" at bounding box center [779, 424] width 11 height 5
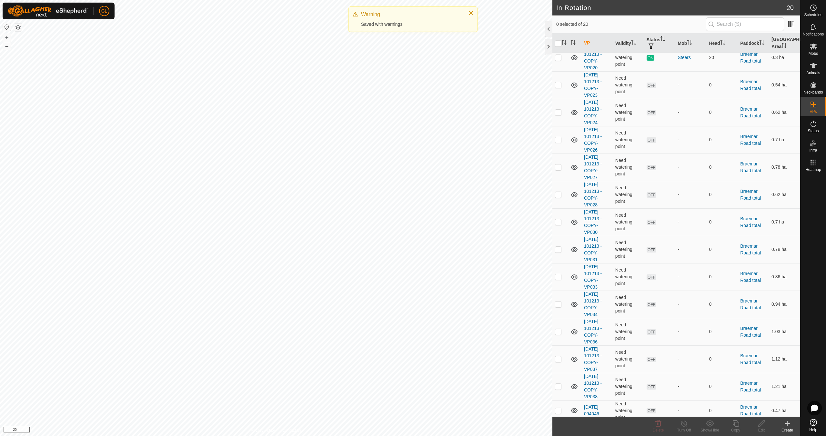
scroll to position [196, 0]
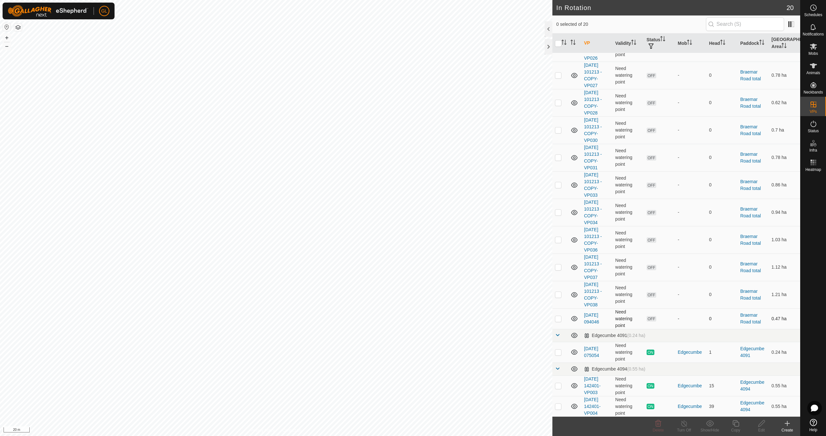
click at [559, 318] on p-checkbox at bounding box center [558, 318] width 6 height 5
checkbox input "true"
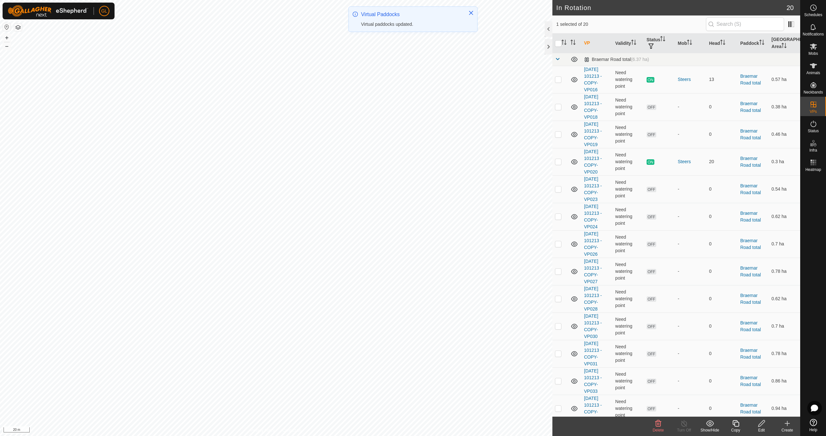
click at [559, 318] on td at bounding box center [560, 326] width 15 height 27
click at [558, 326] on p-checkbox at bounding box center [558, 326] width 6 height 5
checkbox input "false"
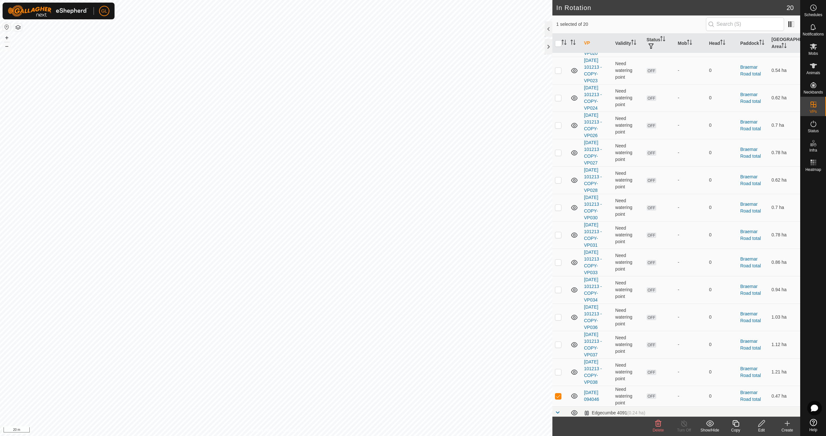
scroll to position [196, 0]
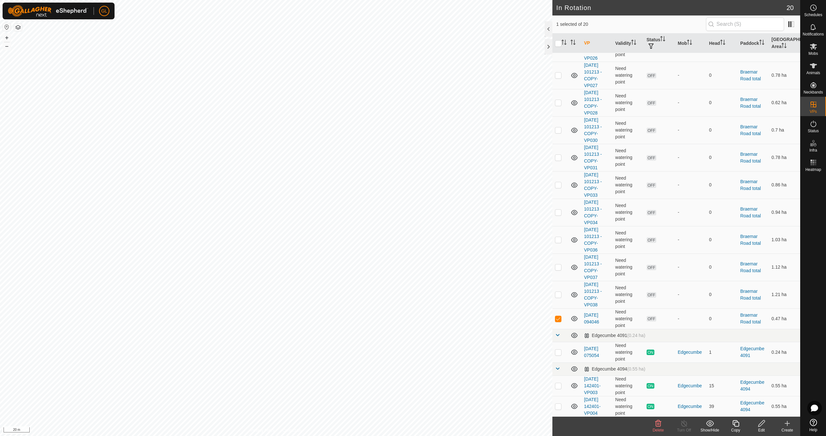
click at [659, 427] on icon at bounding box center [659, 424] width 6 height 6
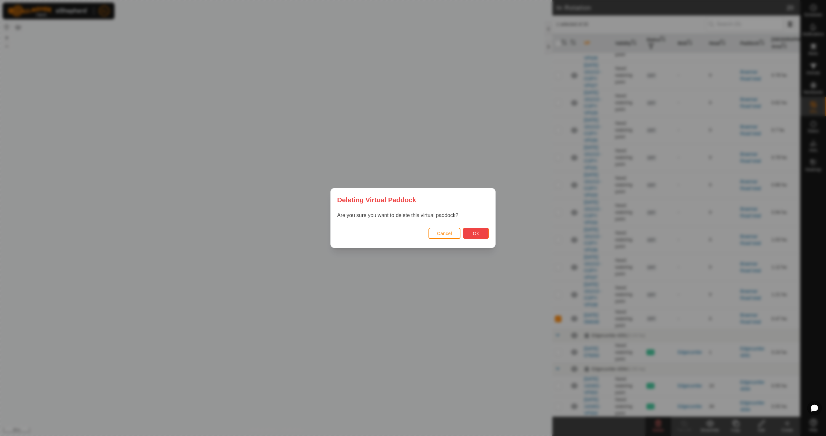
click at [476, 233] on span "Ok" at bounding box center [476, 233] width 6 height 5
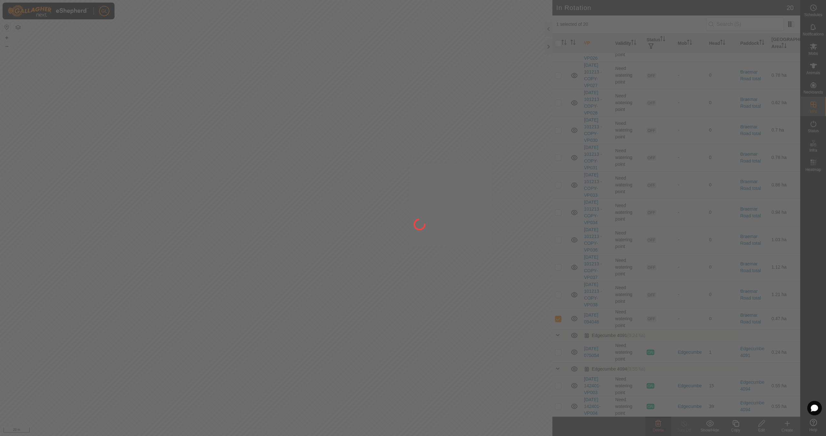
checkbox input "false"
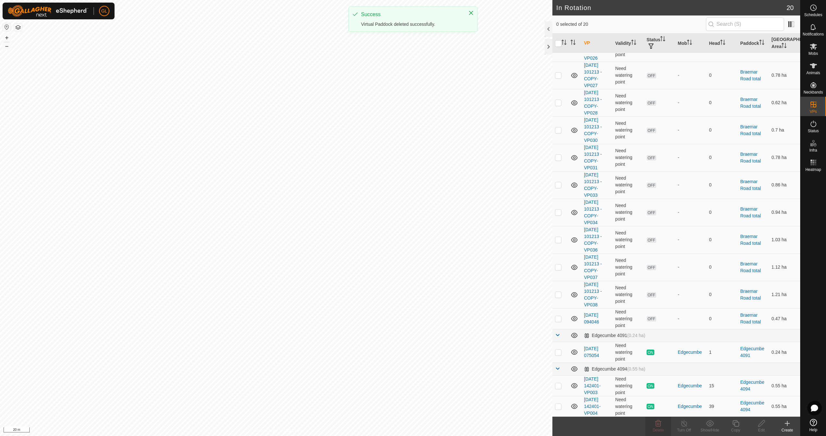
scroll to position [0, 0]
